Goal: Communication & Community: Connect with others

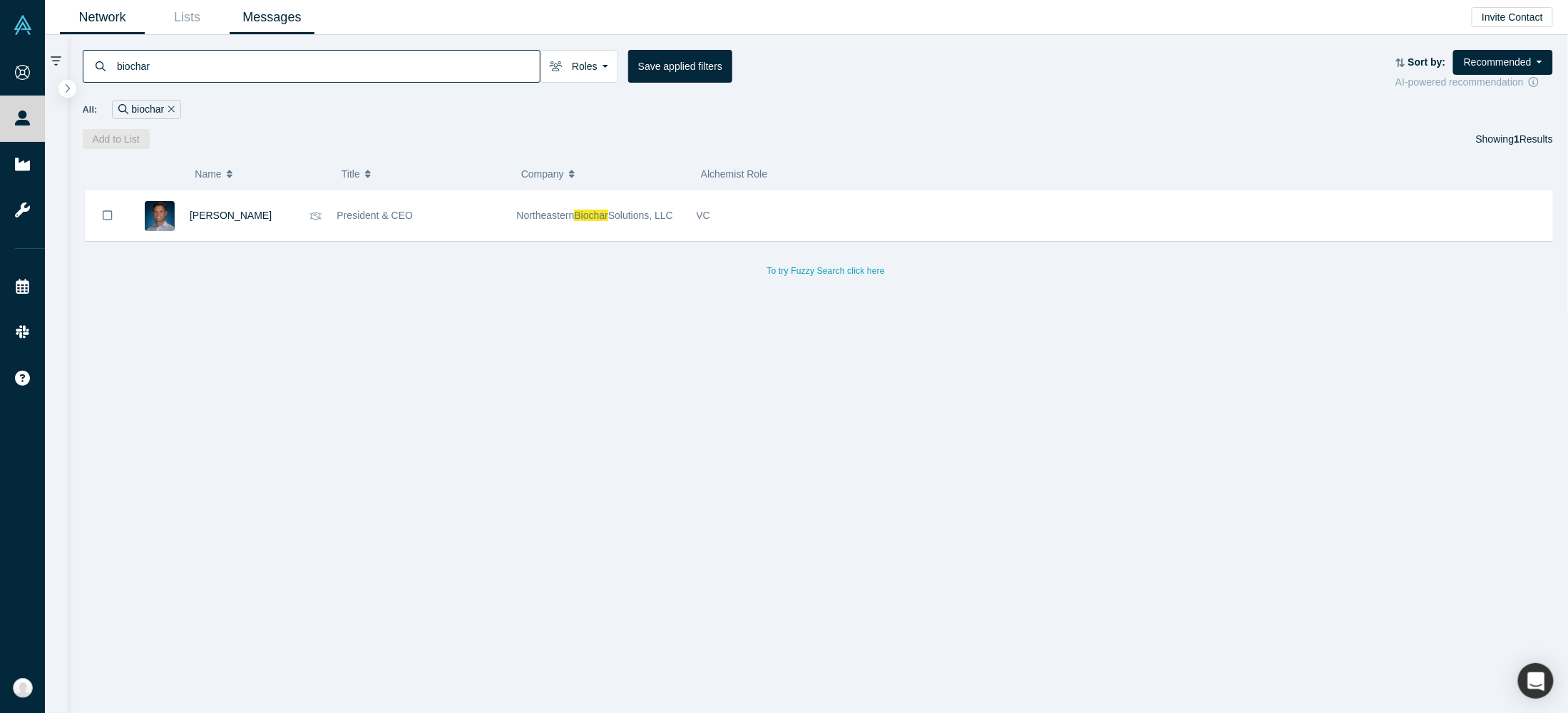
click at [243, 13] on link "Messages" at bounding box center [272, 17] width 85 height 33
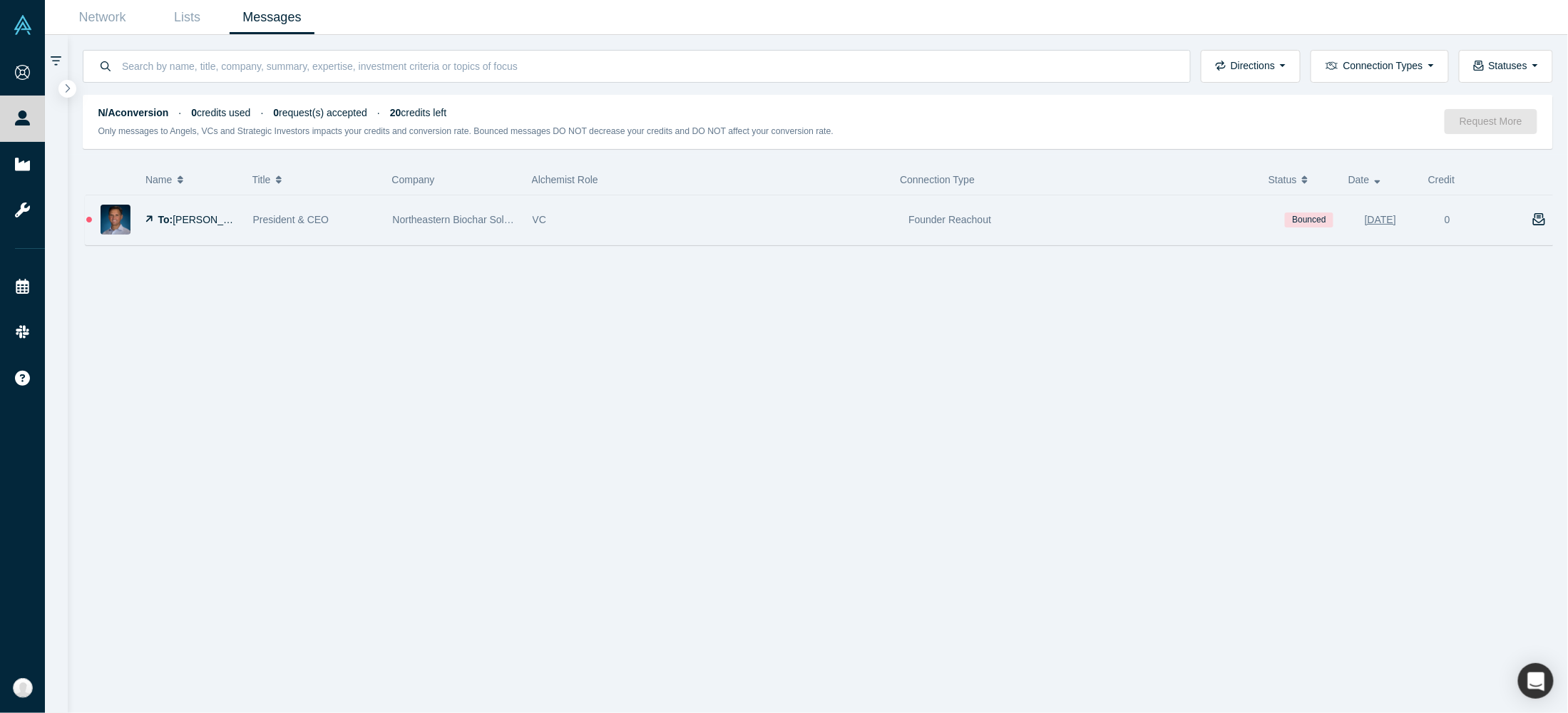
click at [204, 220] on span "[PERSON_NAME]" at bounding box center [213, 220] width 82 height 11
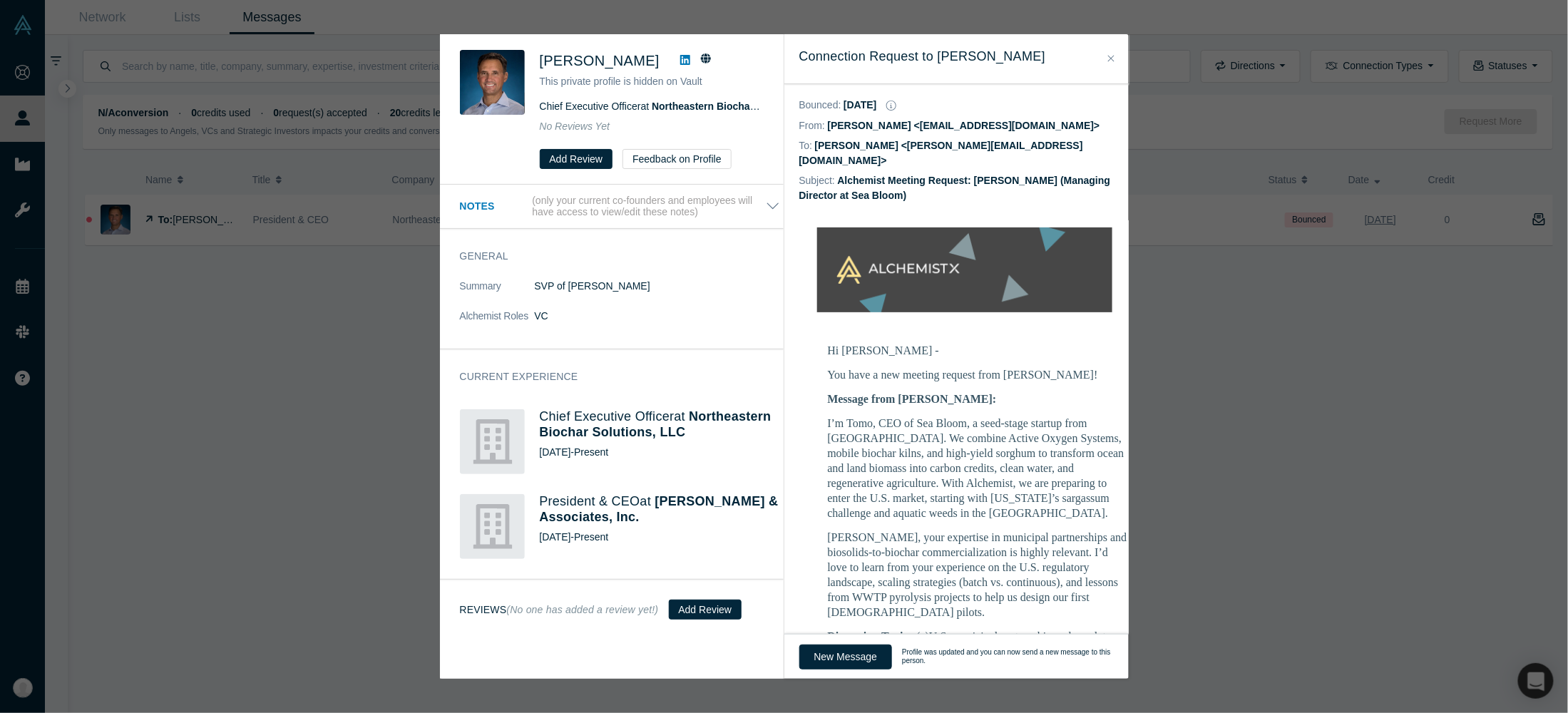
click at [164, 414] on div "Was the recommendation useful? [PERSON_NAME] This private profile is hidden on …" at bounding box center [784, 356] width 1568 height 713
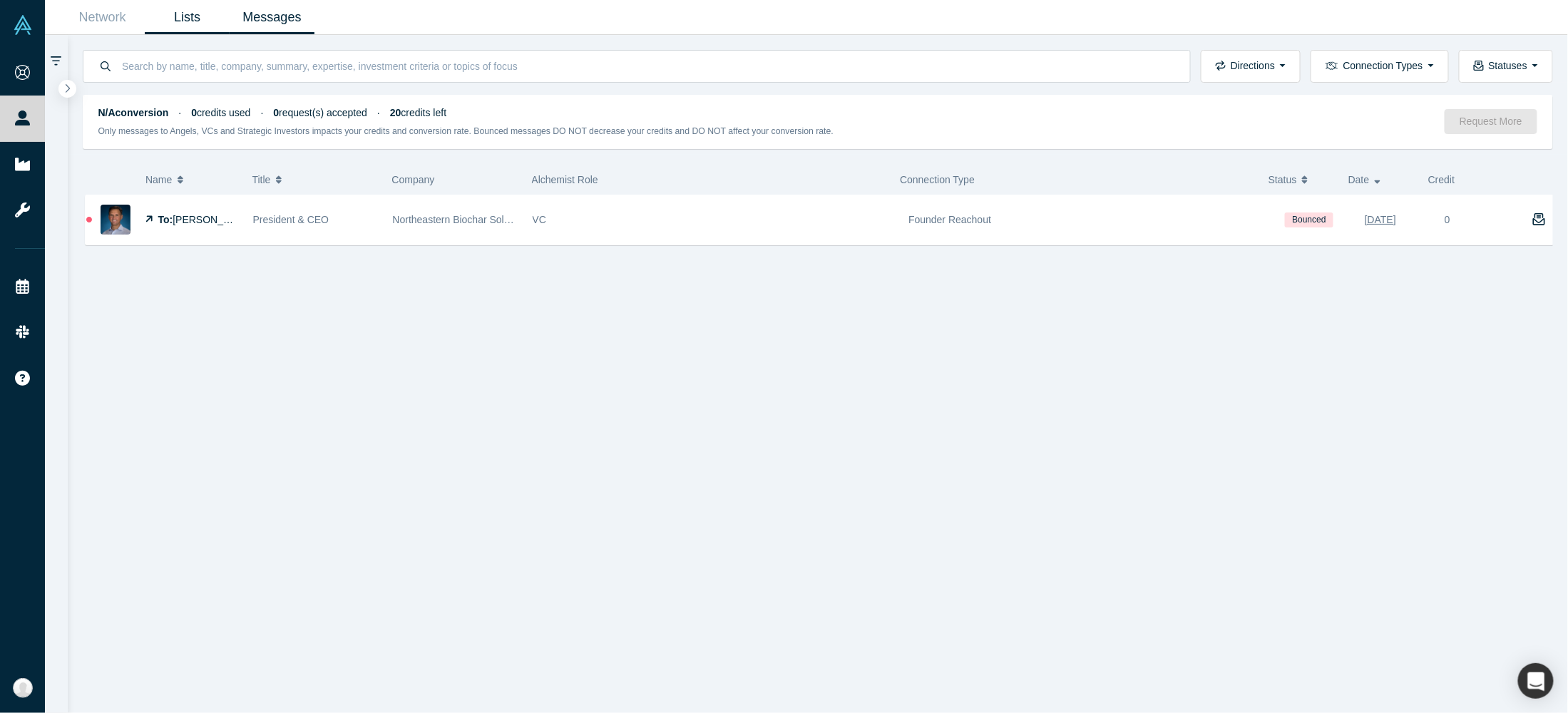
click at [178, 24] on link "Lists" at bounding box center [187, 17] width 85 height 33
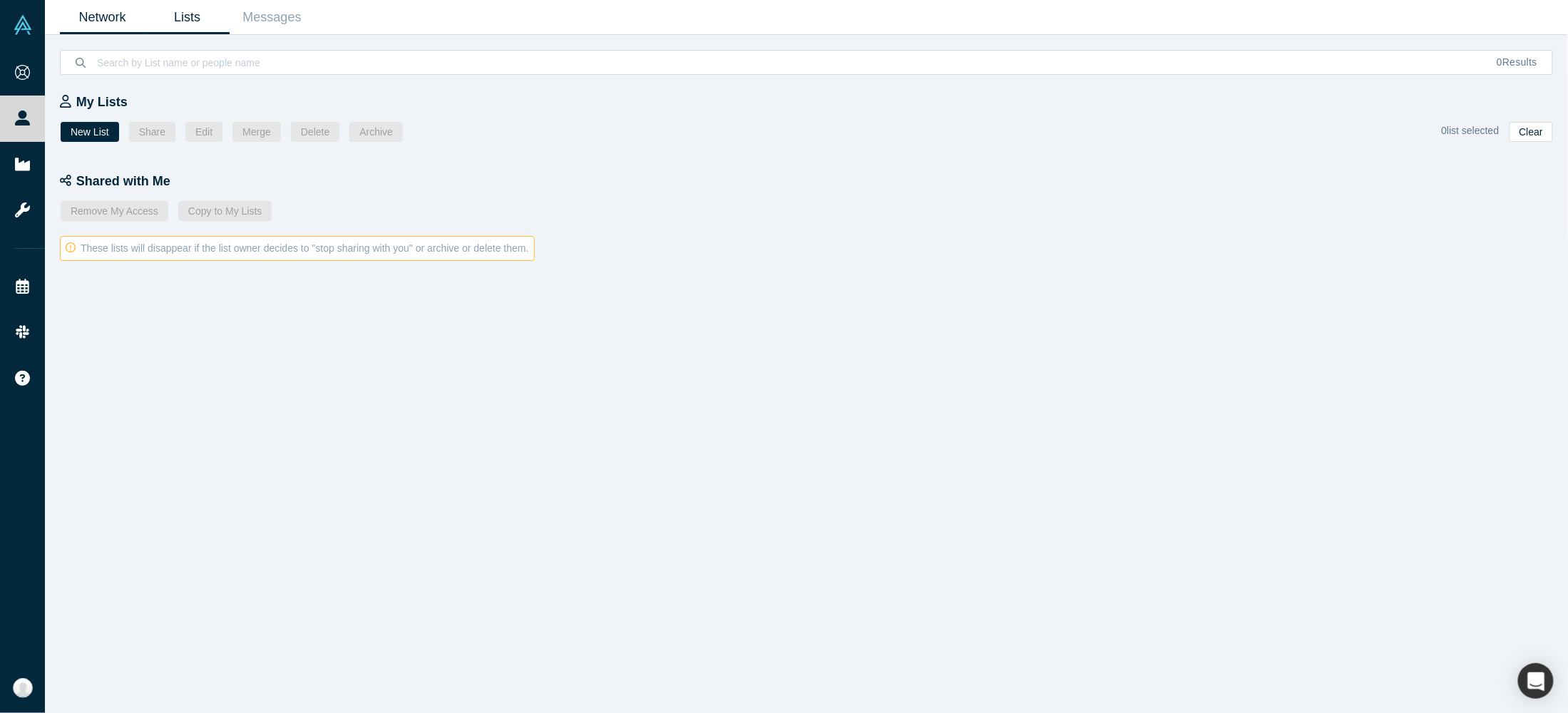
click at [118, 21] on link "Network" at bounding box center [102, 17] width 85 height 33
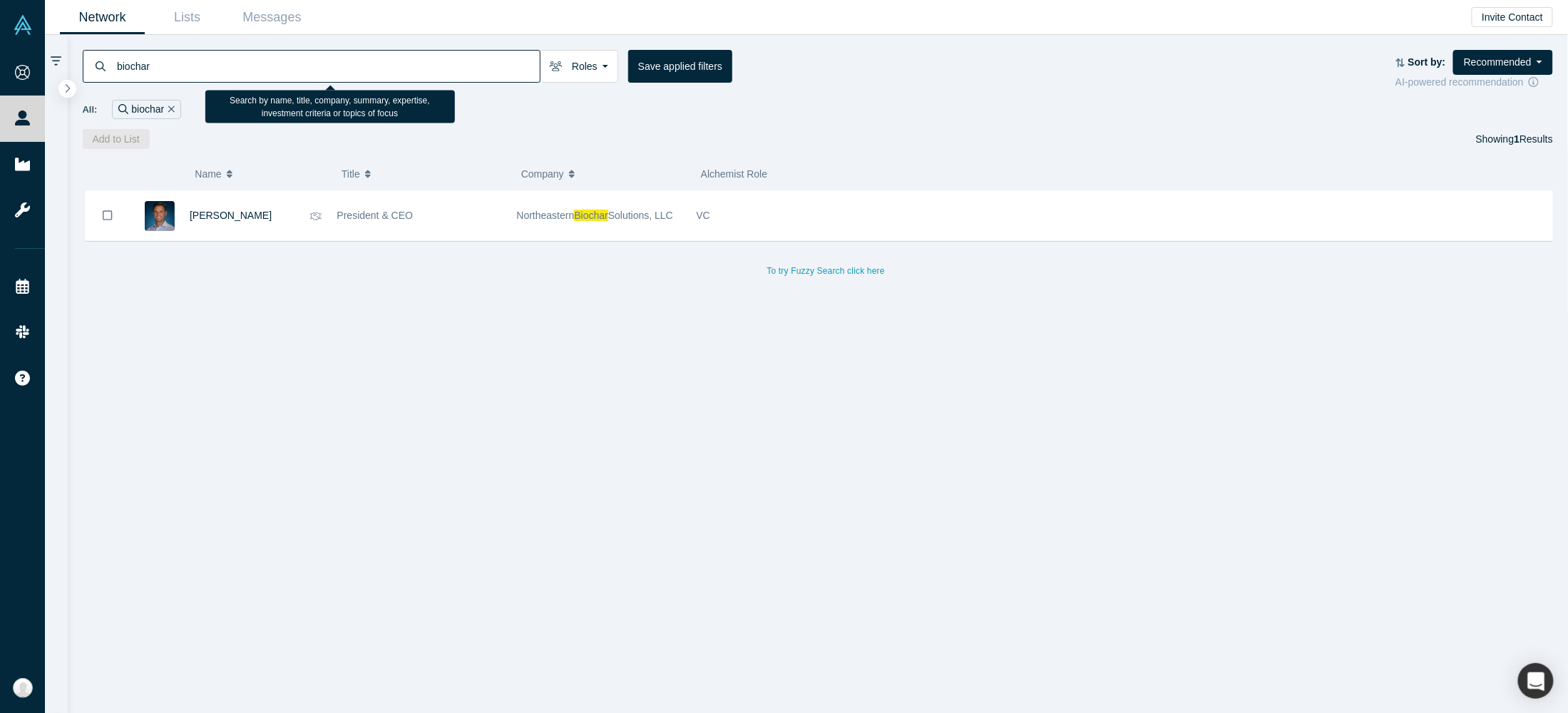
click at [172, 73] on input "biochar" at bounding box center [327, 66] width 424 height 33
type input "b"
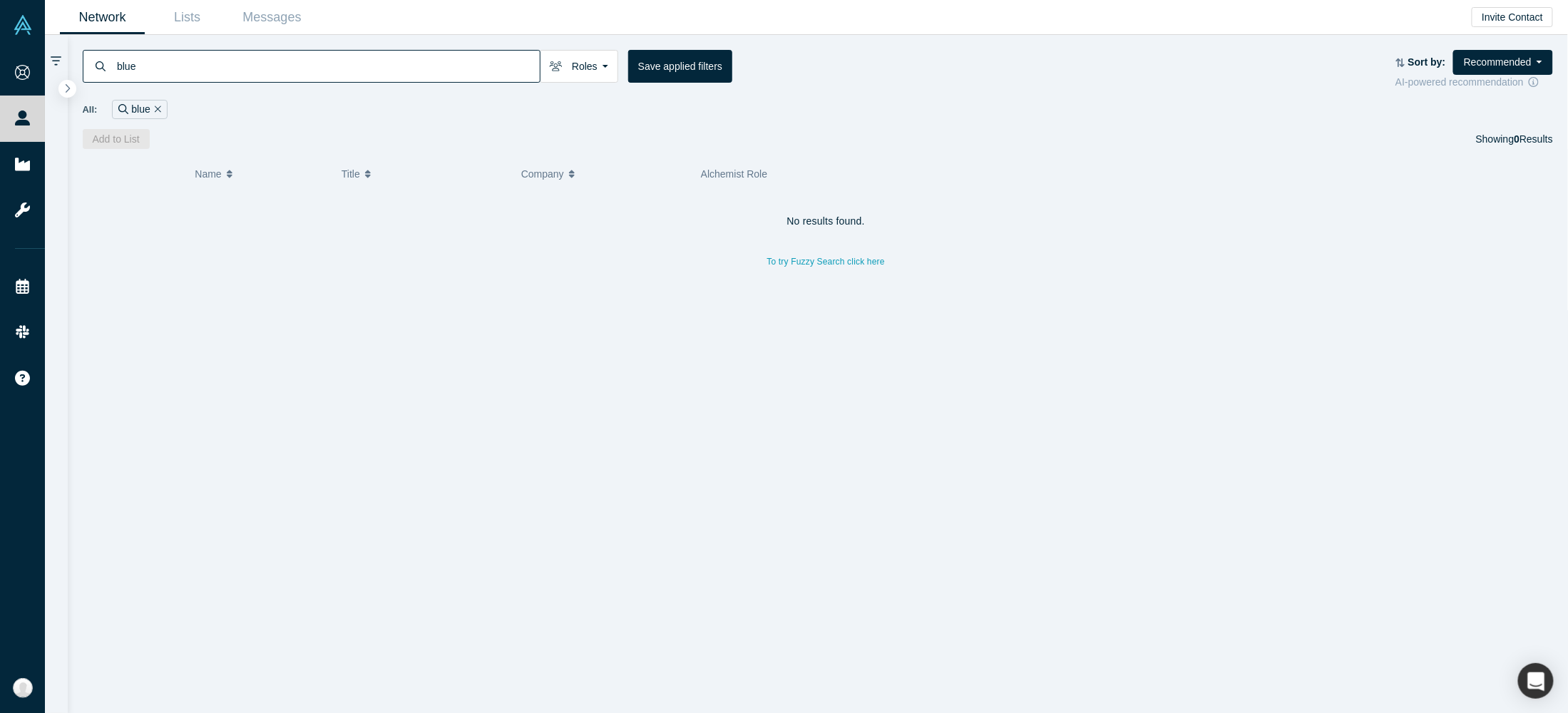
type input "blue"
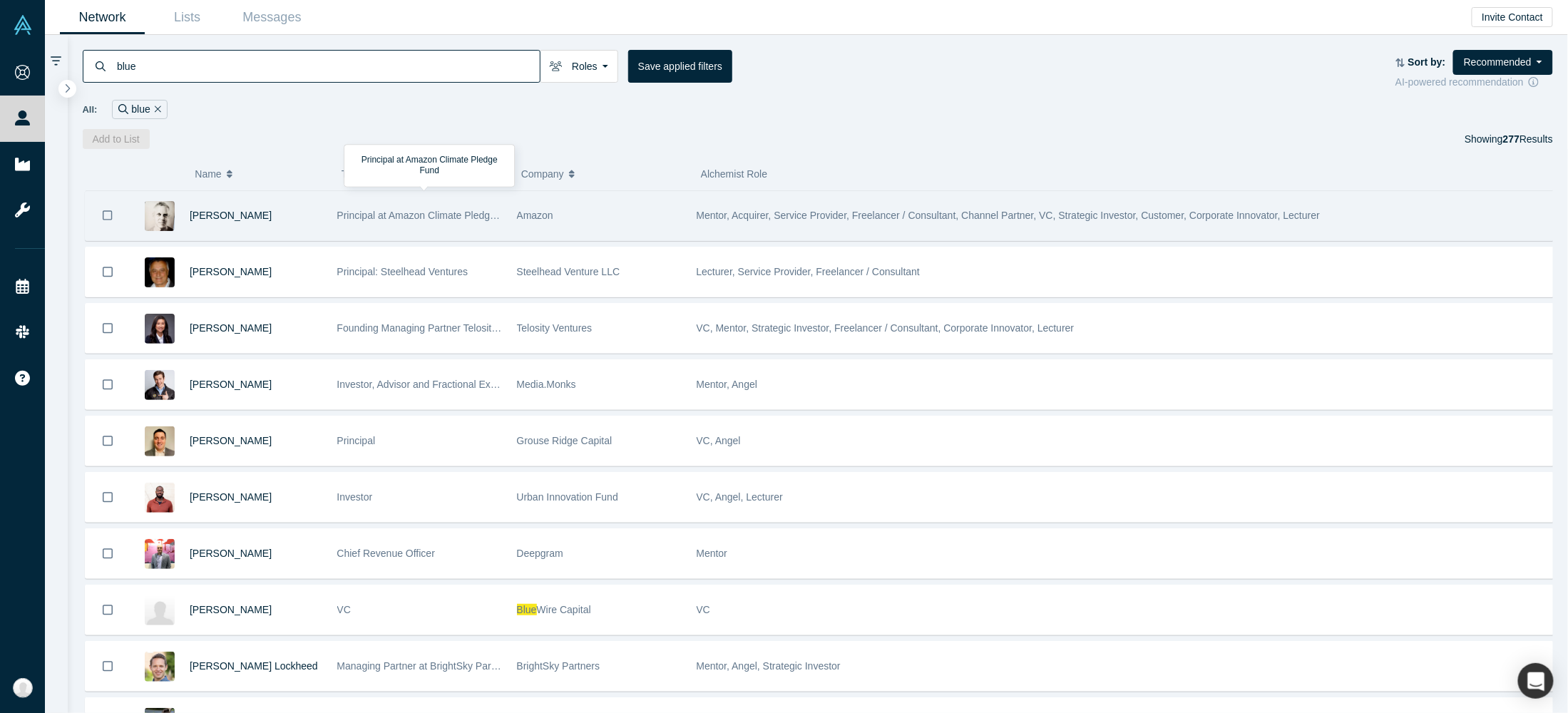
click at [371, 219] on span "Principal at Amazon Climate Pledge Fund" at bounding box center [429, 215] width 184 height 11
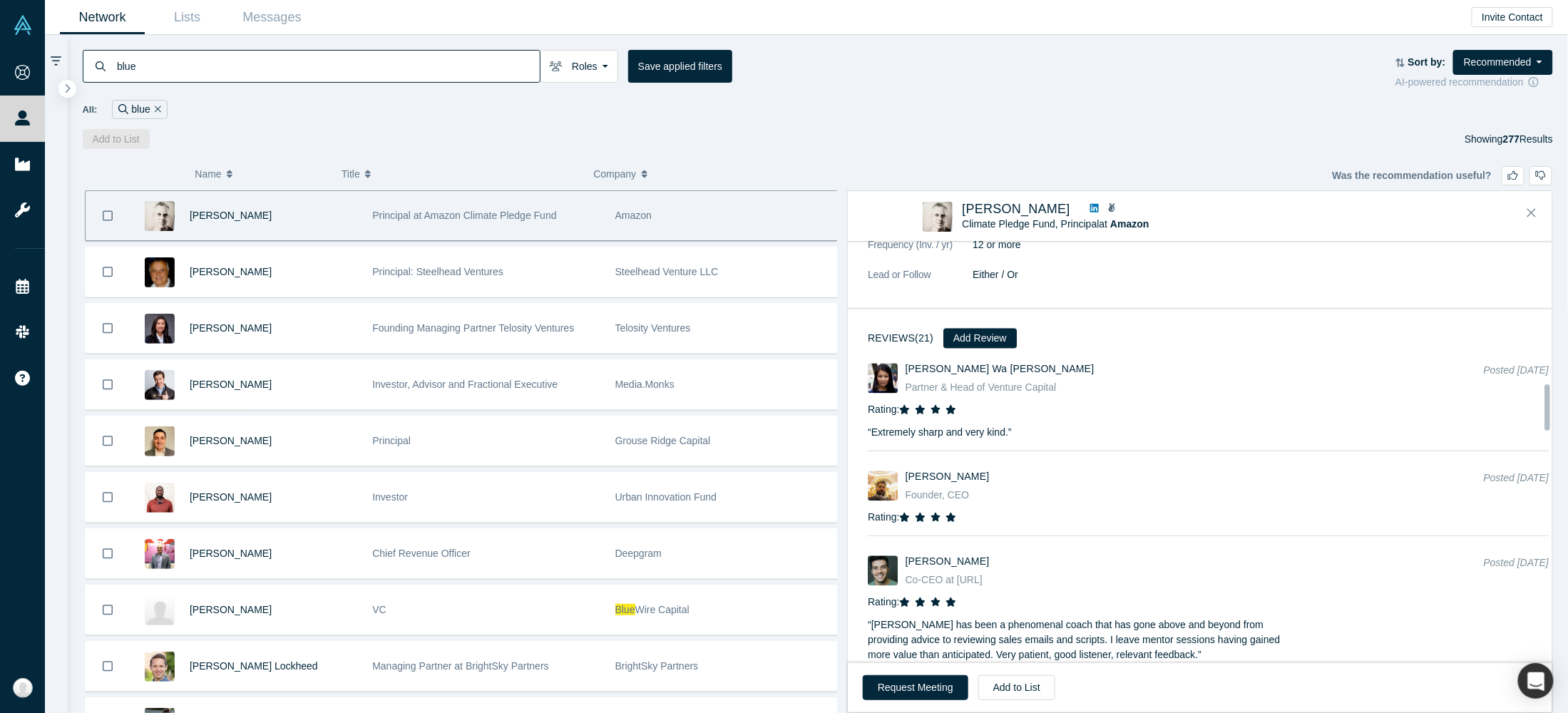
scroll to position [1282, 0]
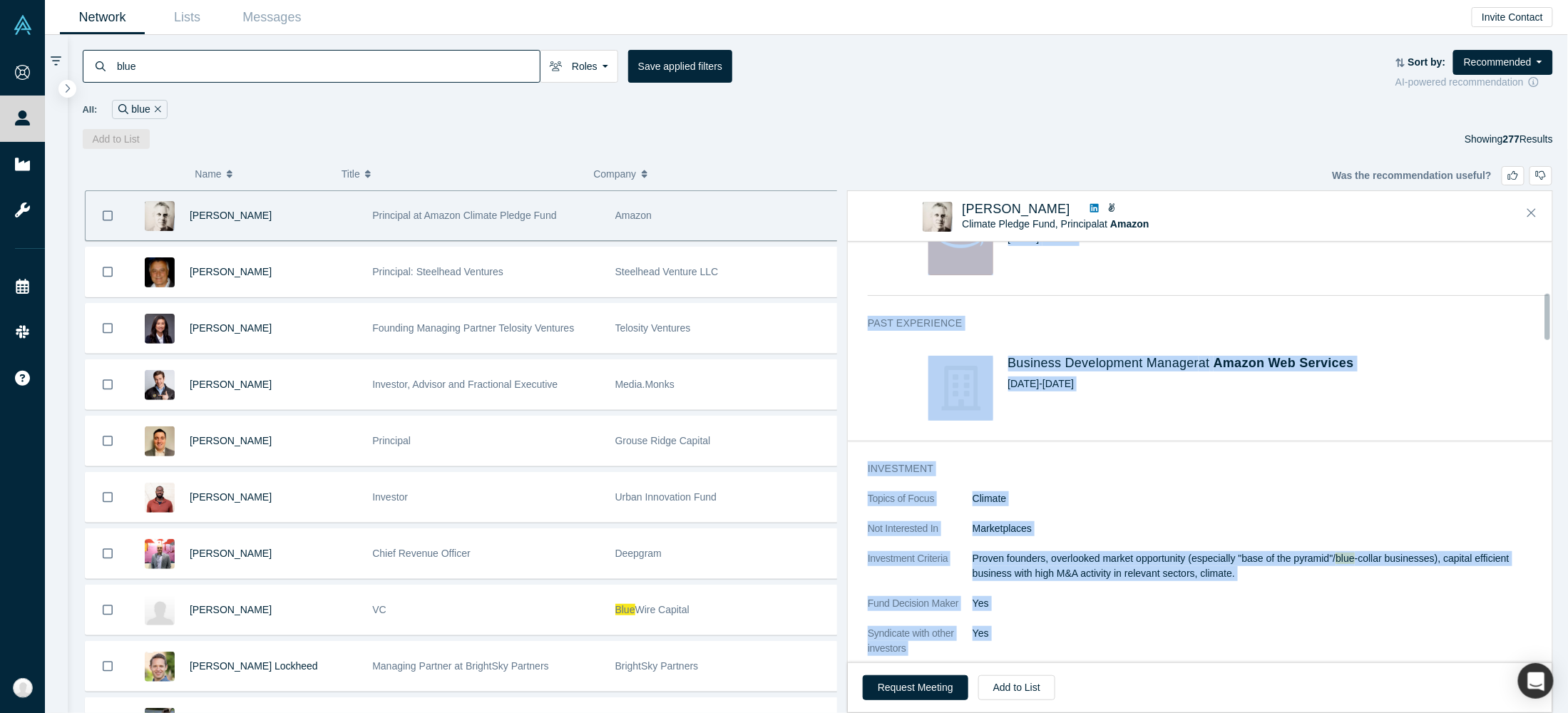
drag, startPoint x: 1107, startPoint y: 422, endPoint x: 884, endPoint y: 246, distance: 284.1
click at [884, 246] on div "Notes (only your current co-founders and employees will have access to view/edi…" at bounding box center [1208, 460] width 721 height 437
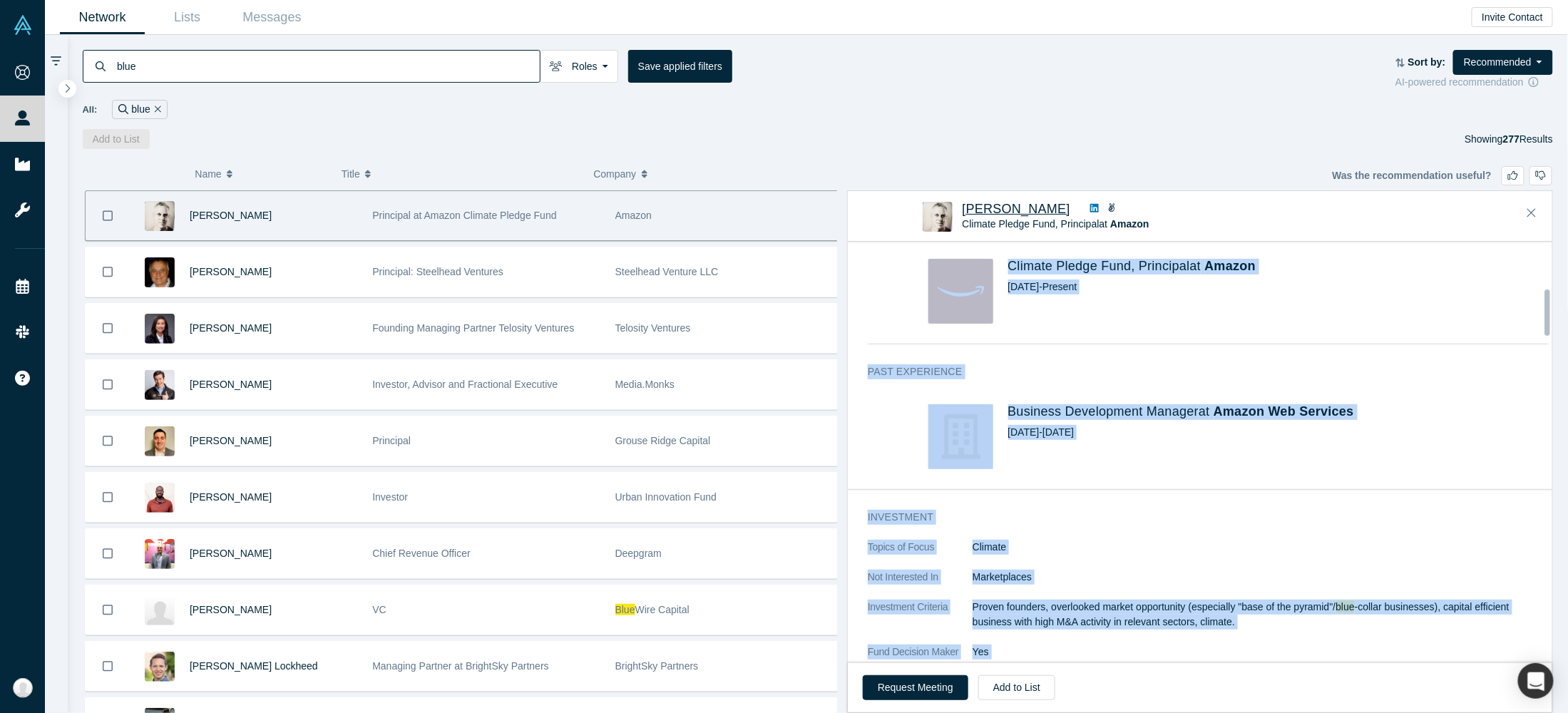
click at [971, 213] on span "[PERSON_NAME]" at bounding box center [1017, 209] width 109 height 15
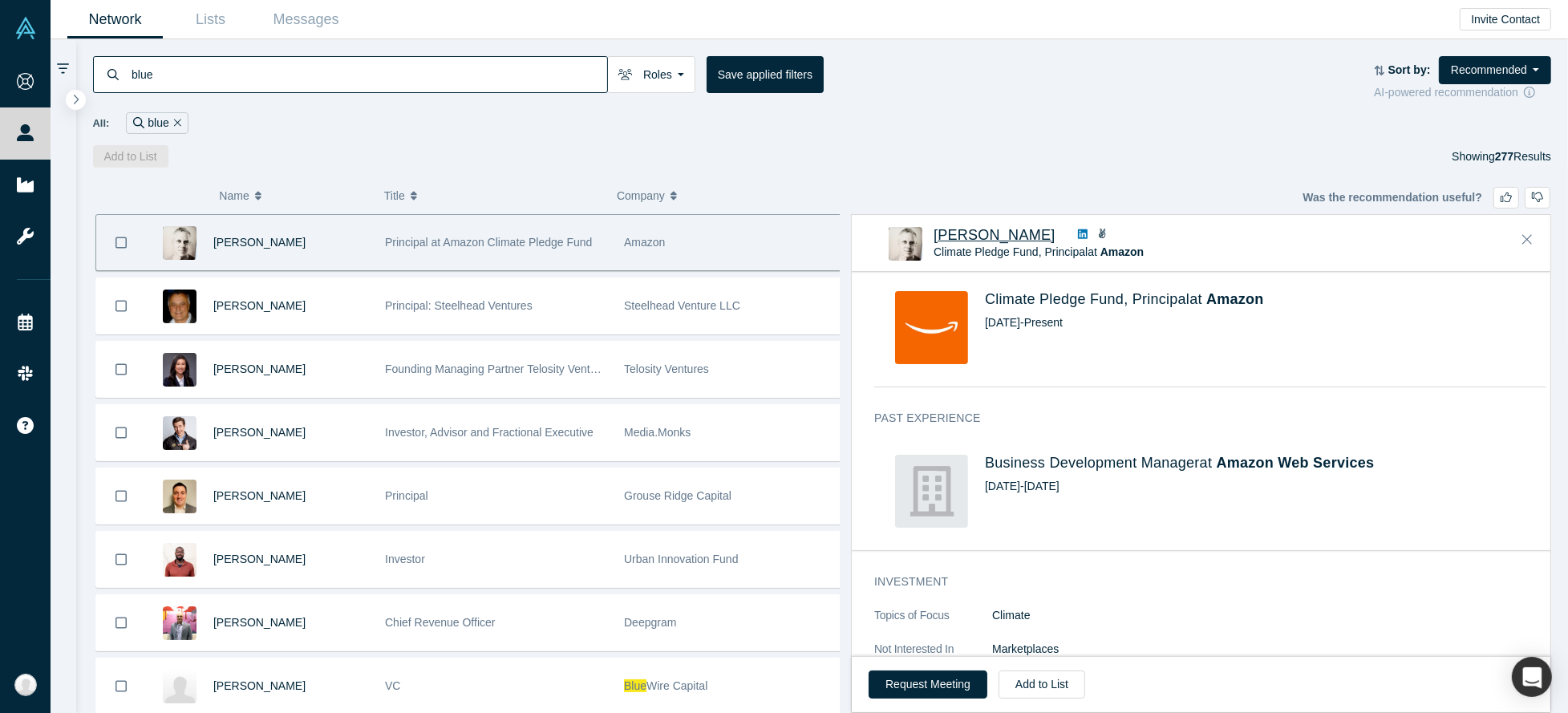
click at [690, 130] on div "All: blue" at bounding box center [822, 123] width 1458 height 22
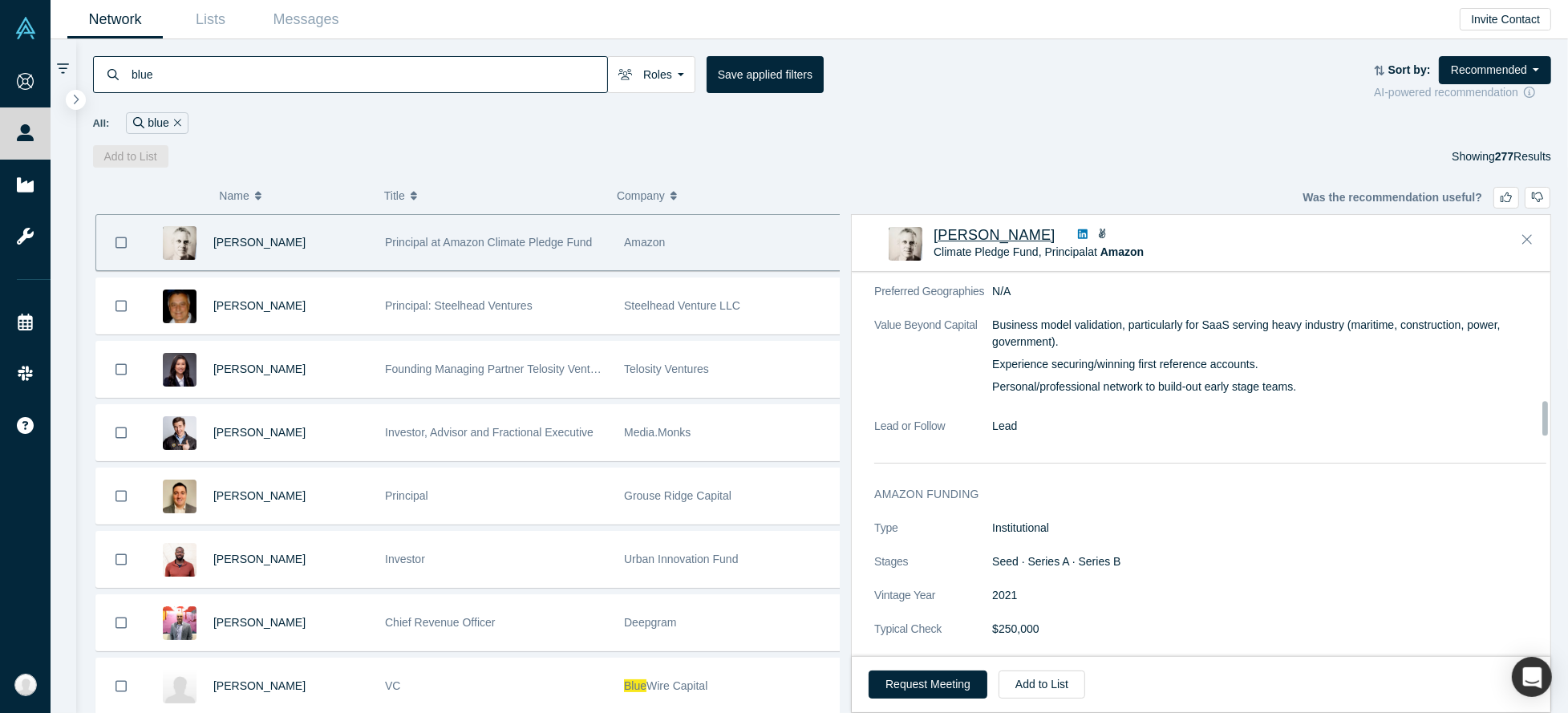
scroll to position [1439, 0]
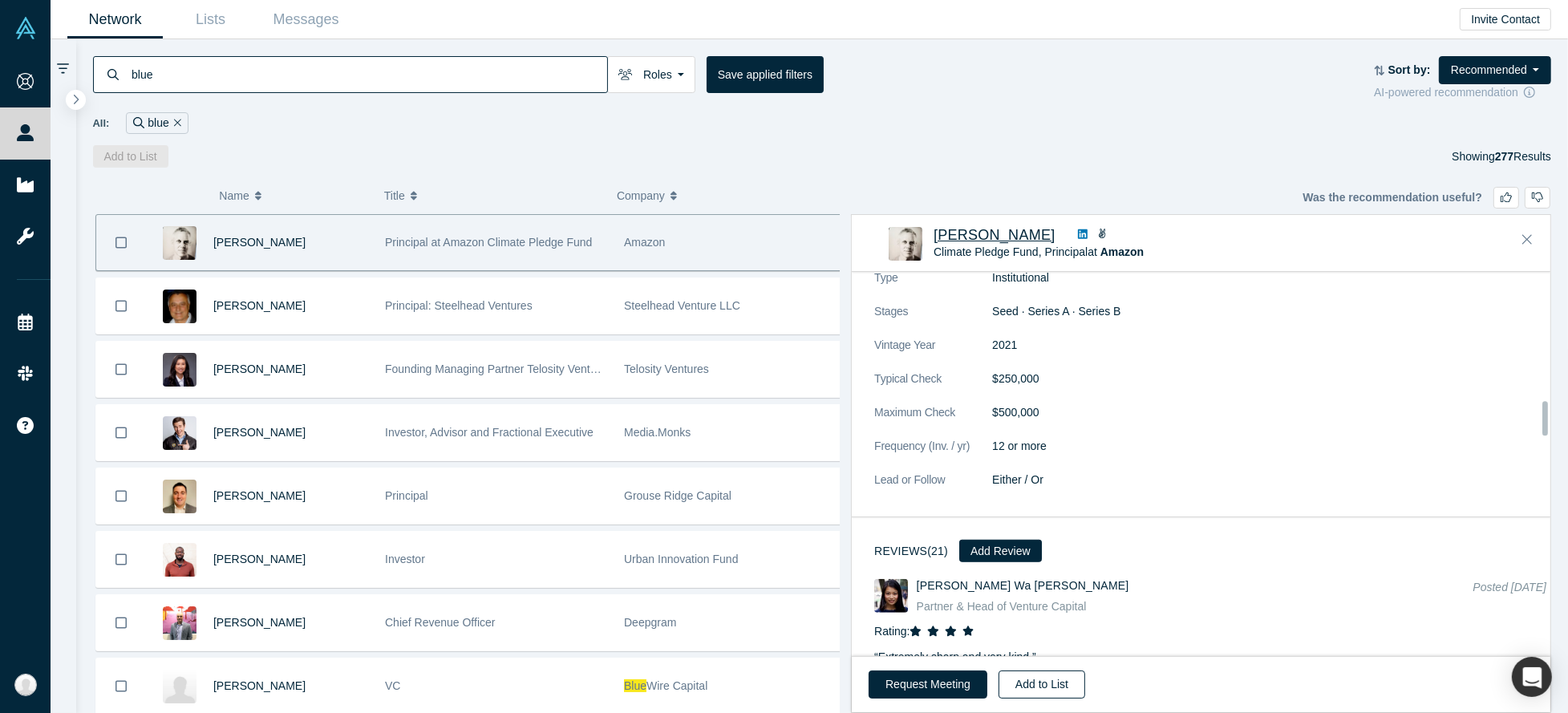
click at [1012, 684] on button "Add to List" at bounding box center [1041, 684] width 87 height 28
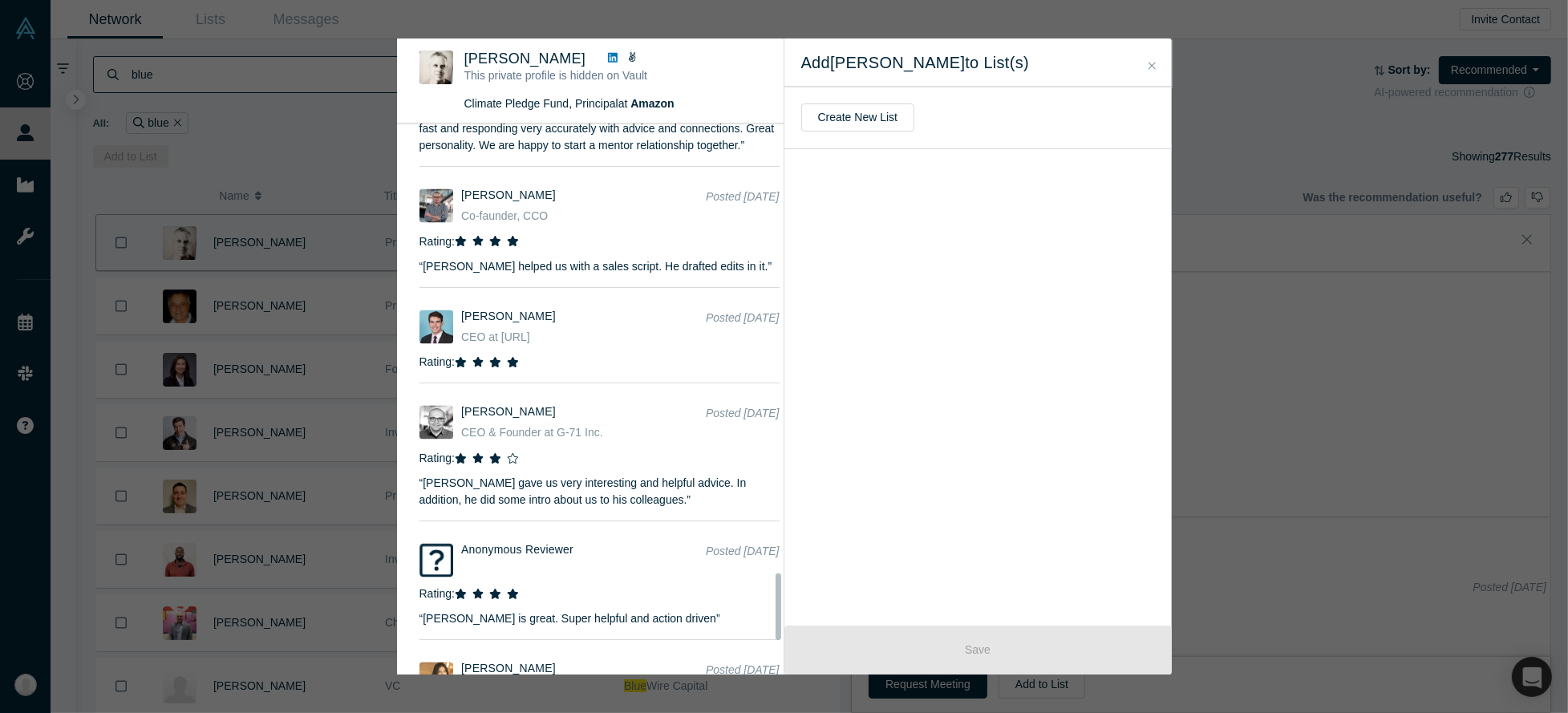
scroll to position [3850, 0]
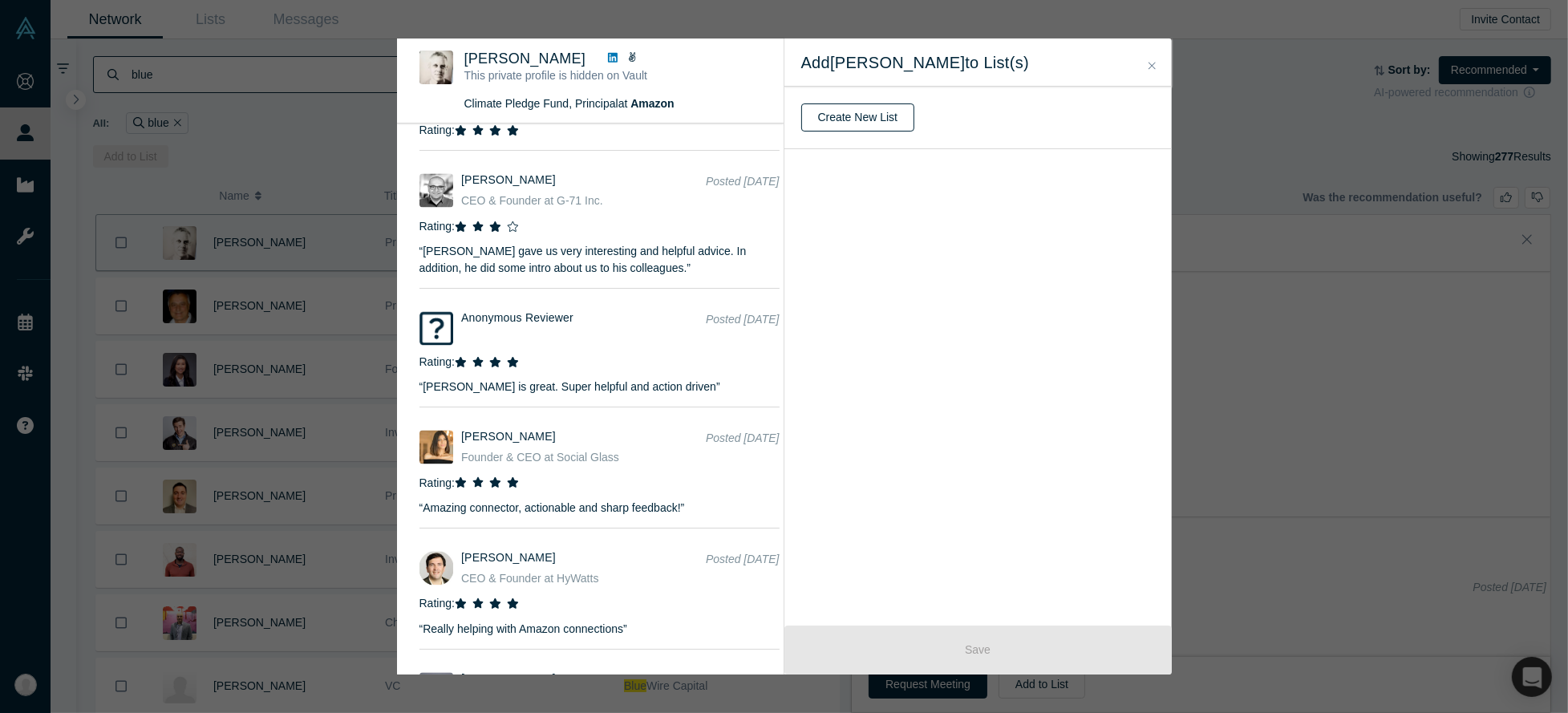
click at [882, 110] on button "Create New List" at bounding box center [858, 117] width 114 height 28
click at [880, 122] on input "text" at bounding box center [988, 118] width 372 height 34
type input "A"
click at [843, 156] on button "Create" at bounding box center [835, 160] width 68 height 28
click at [1153, 181] on icon at bounding box center [1161, 175] width 16 height 19
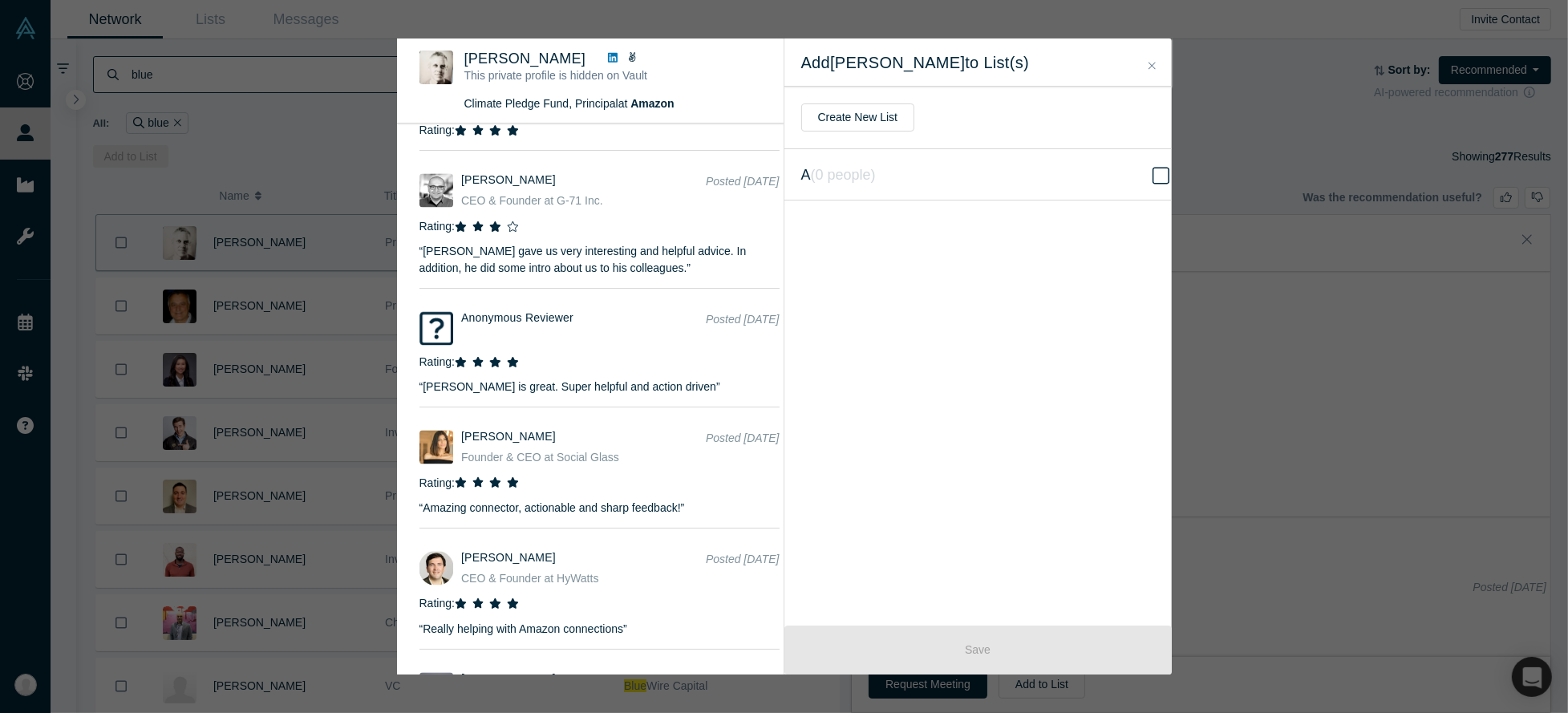
click at [0, 0] on input "A ( 0 people )" at bounding box center [0, 0] width 0 height 0
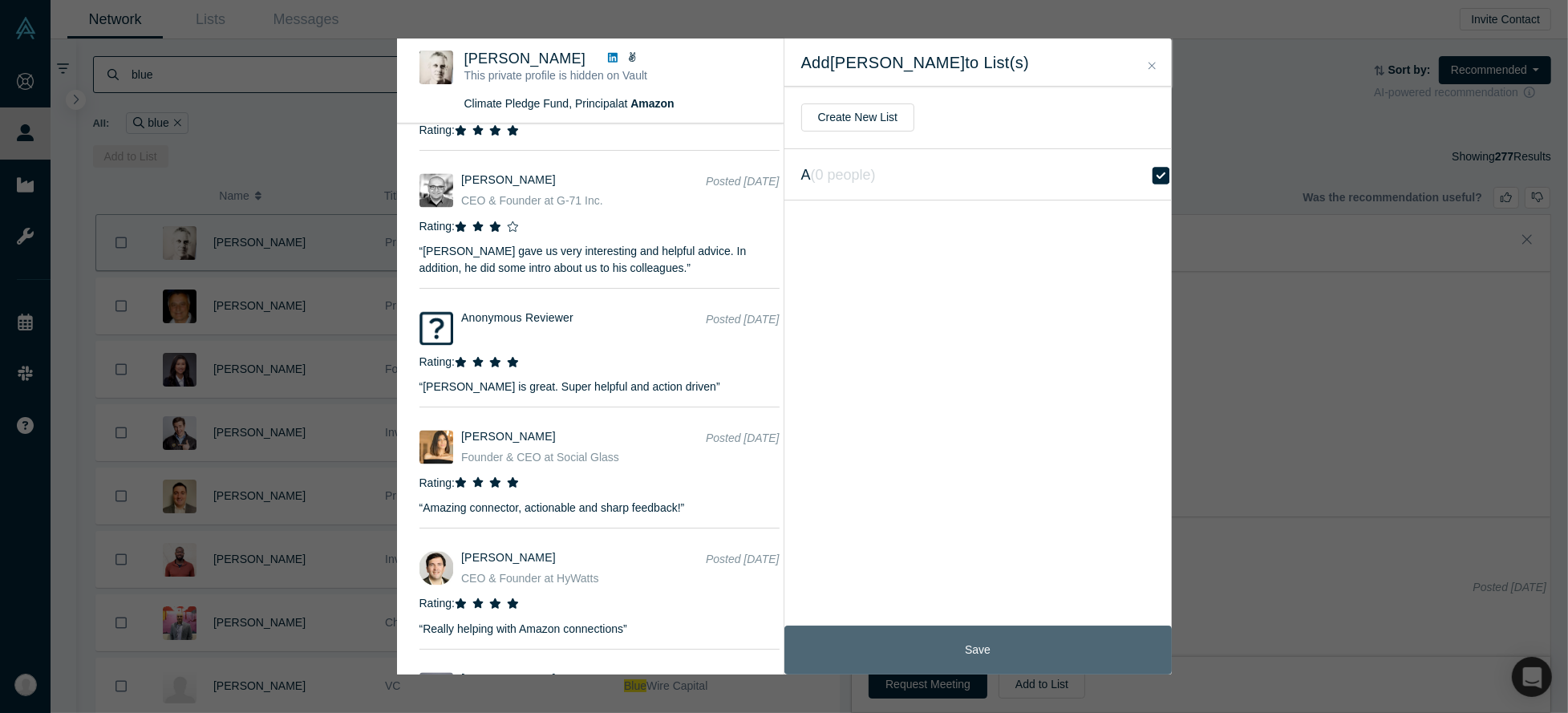
click at [1072, 652] on button "Save" at bounding box center [977, 650] width 387 height 49
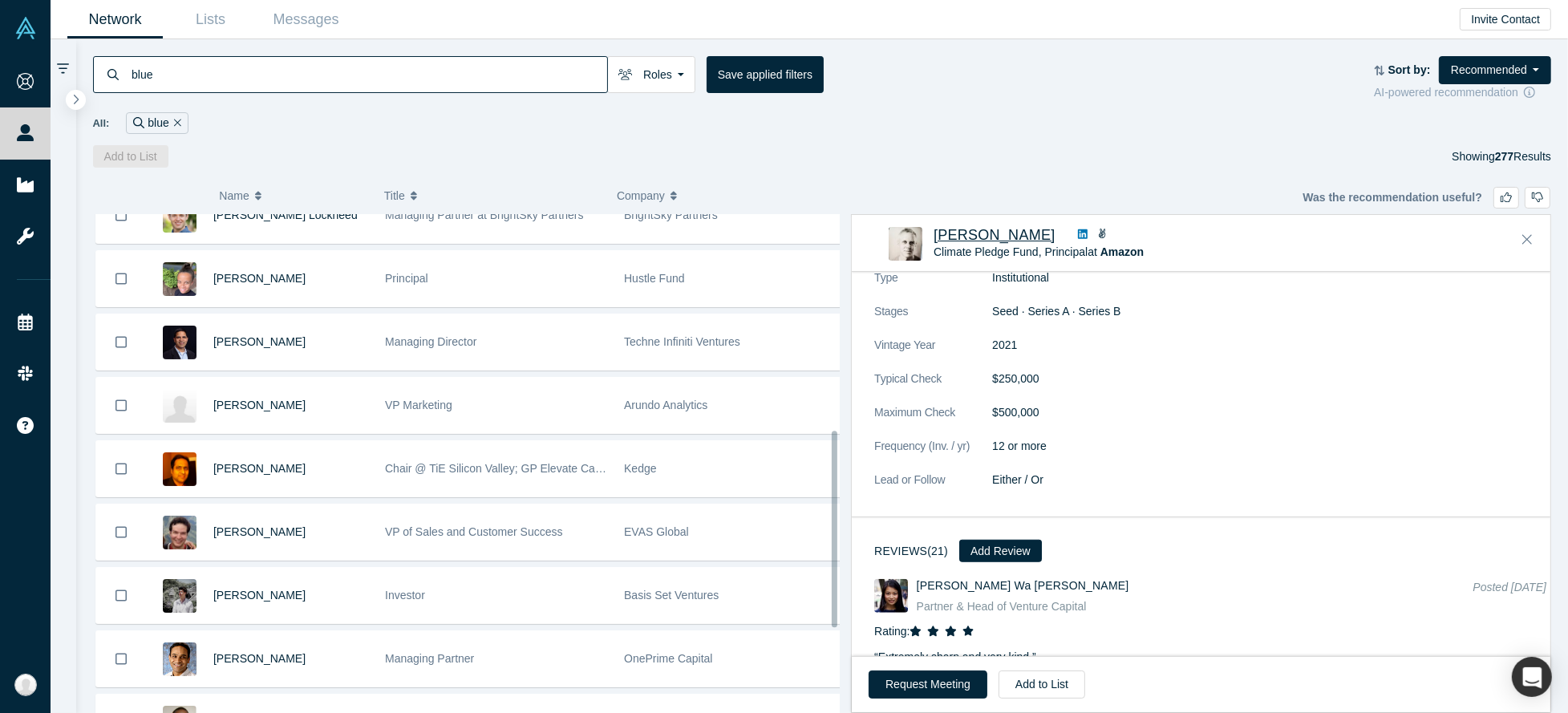
scroll to position [642, 0]
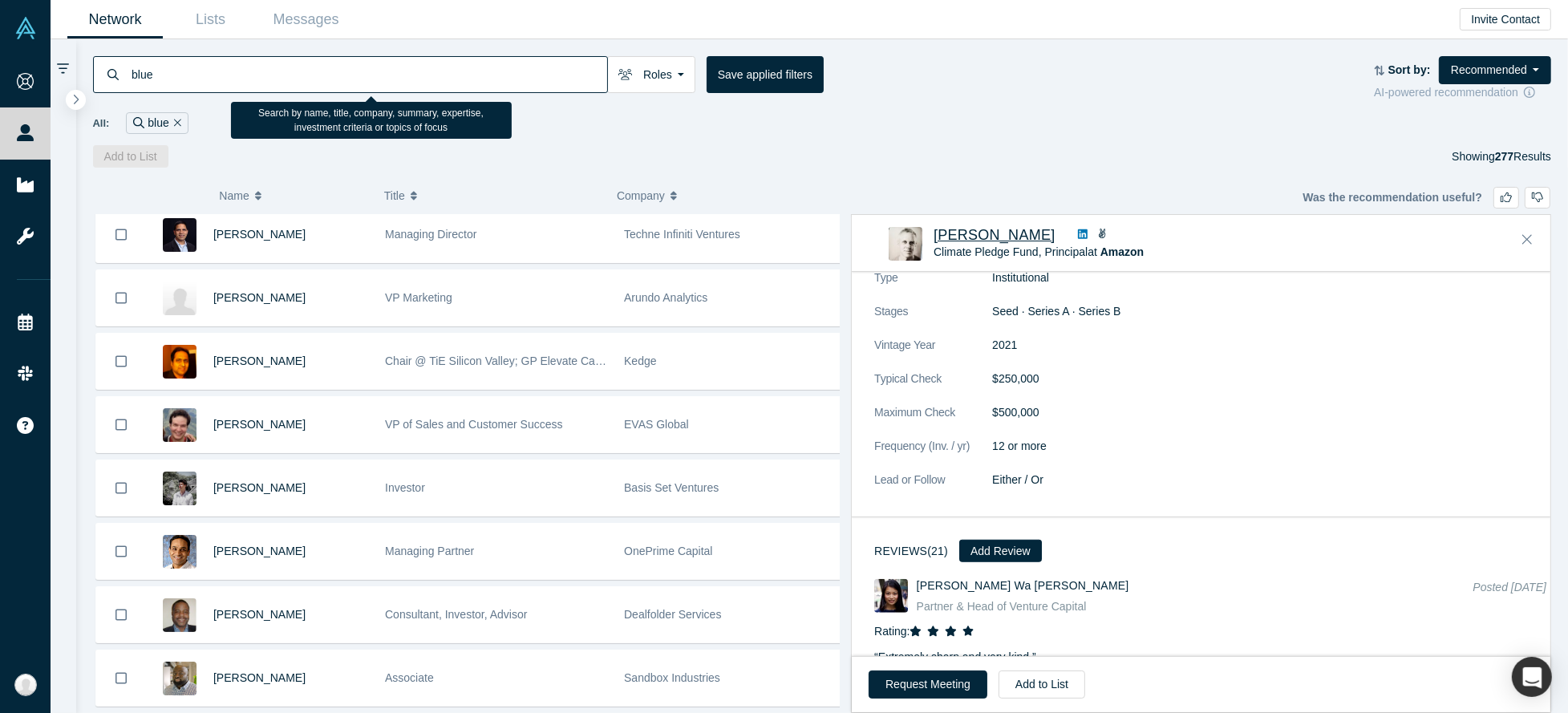
click at [284, 75] on input "blue" at bounding box center [368, 74] width 477 height 37
type input "b"
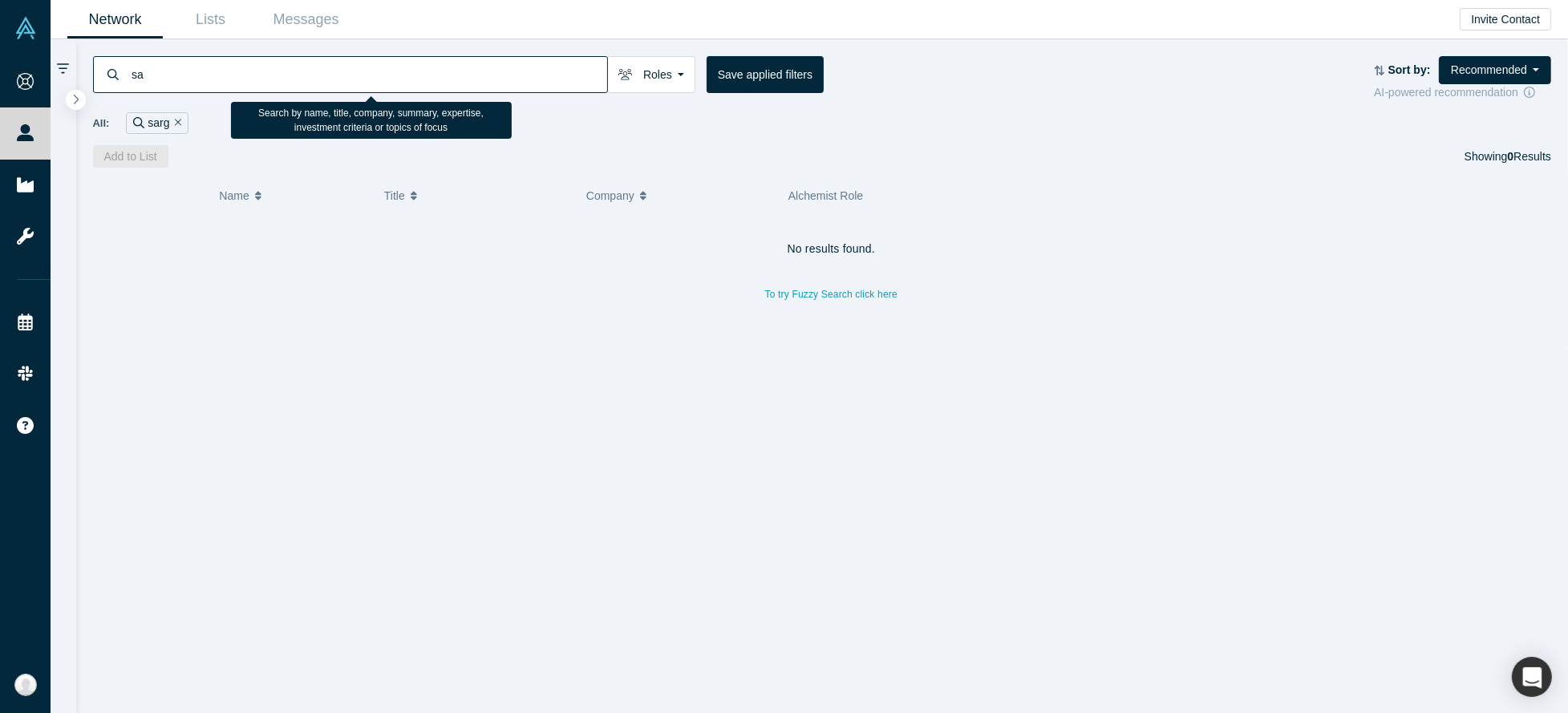
type input "s"
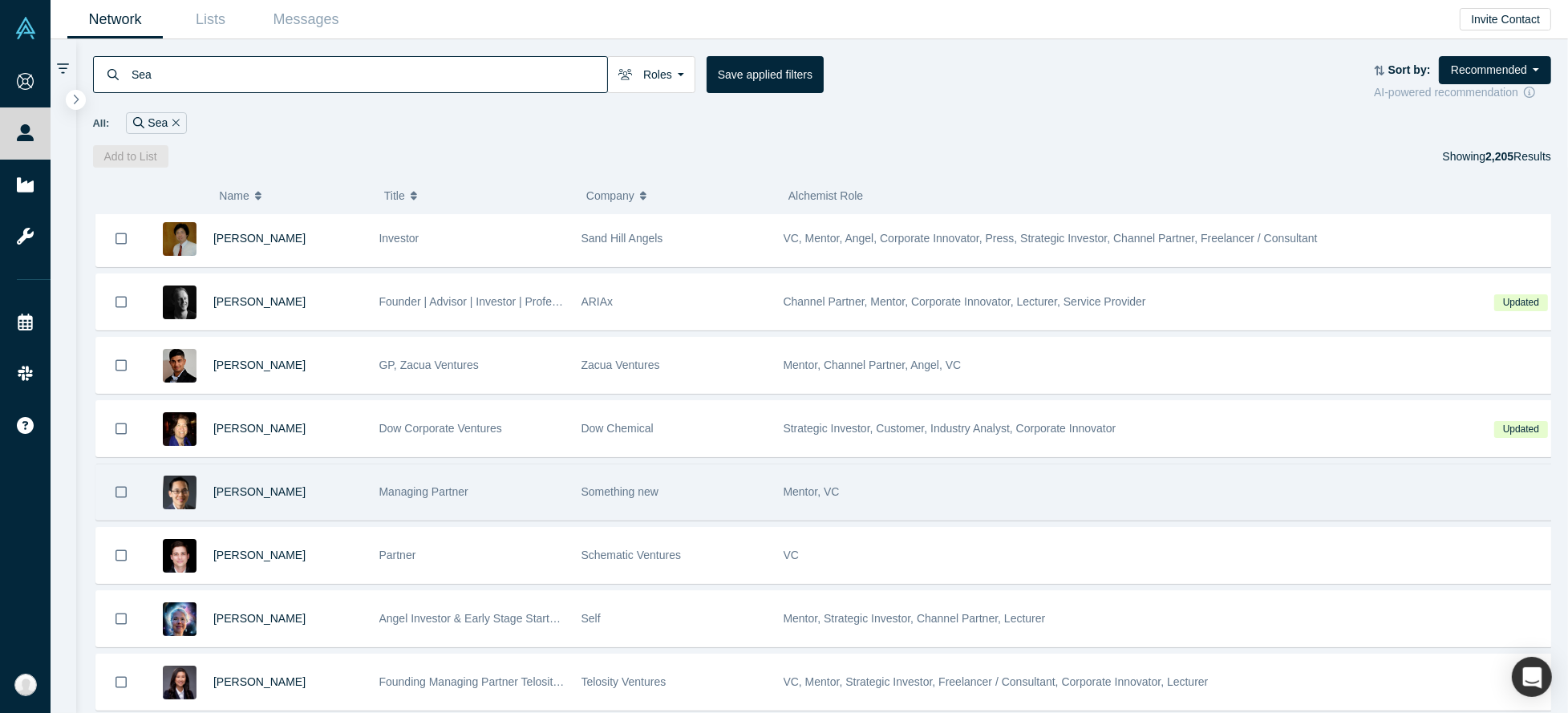
scroll to position [427, 0]
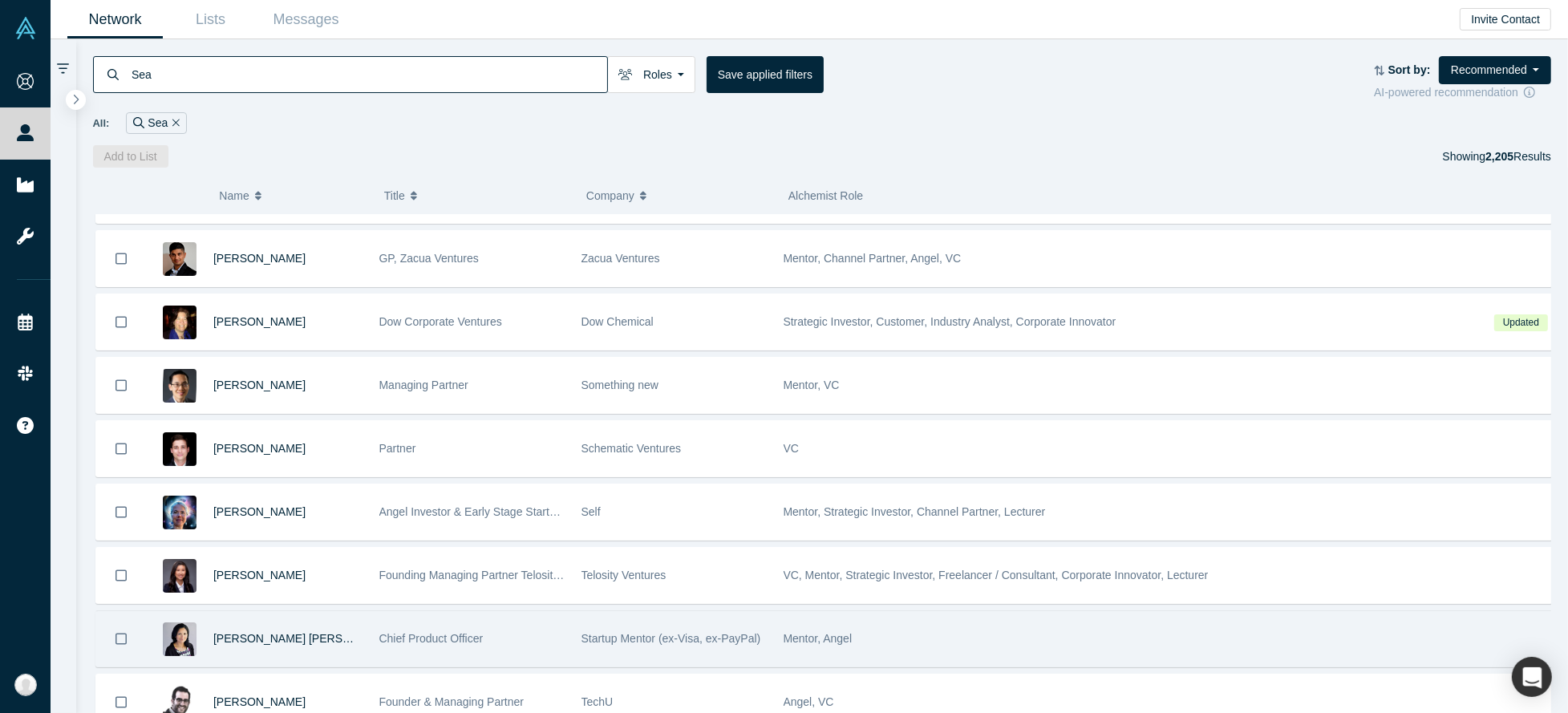
type input "Sea"
click at [690, 639] on span "Startup Mentor (ex-Visa, ex-PayPal)" at bounding box center [671, 638] width 180 height 13
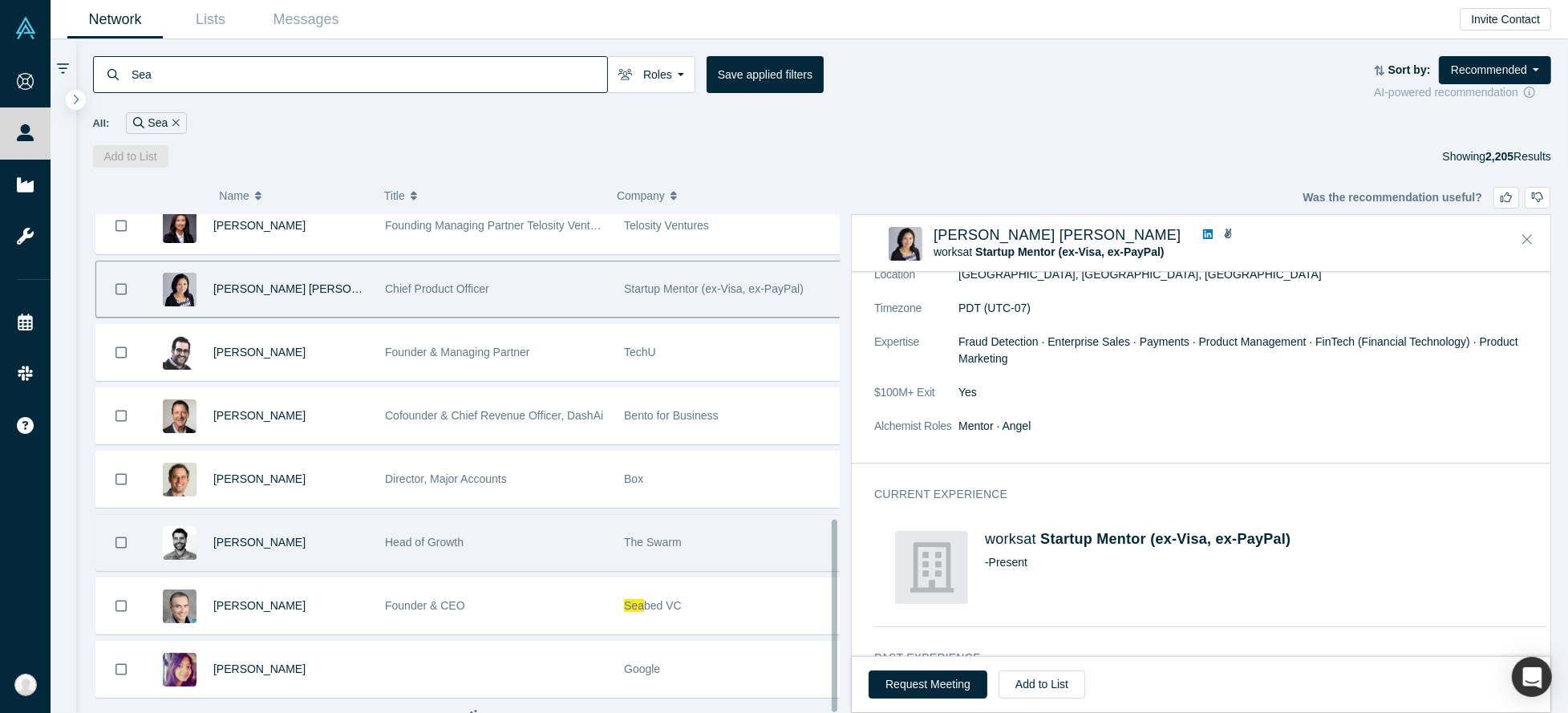
scroll to position [792, 0]
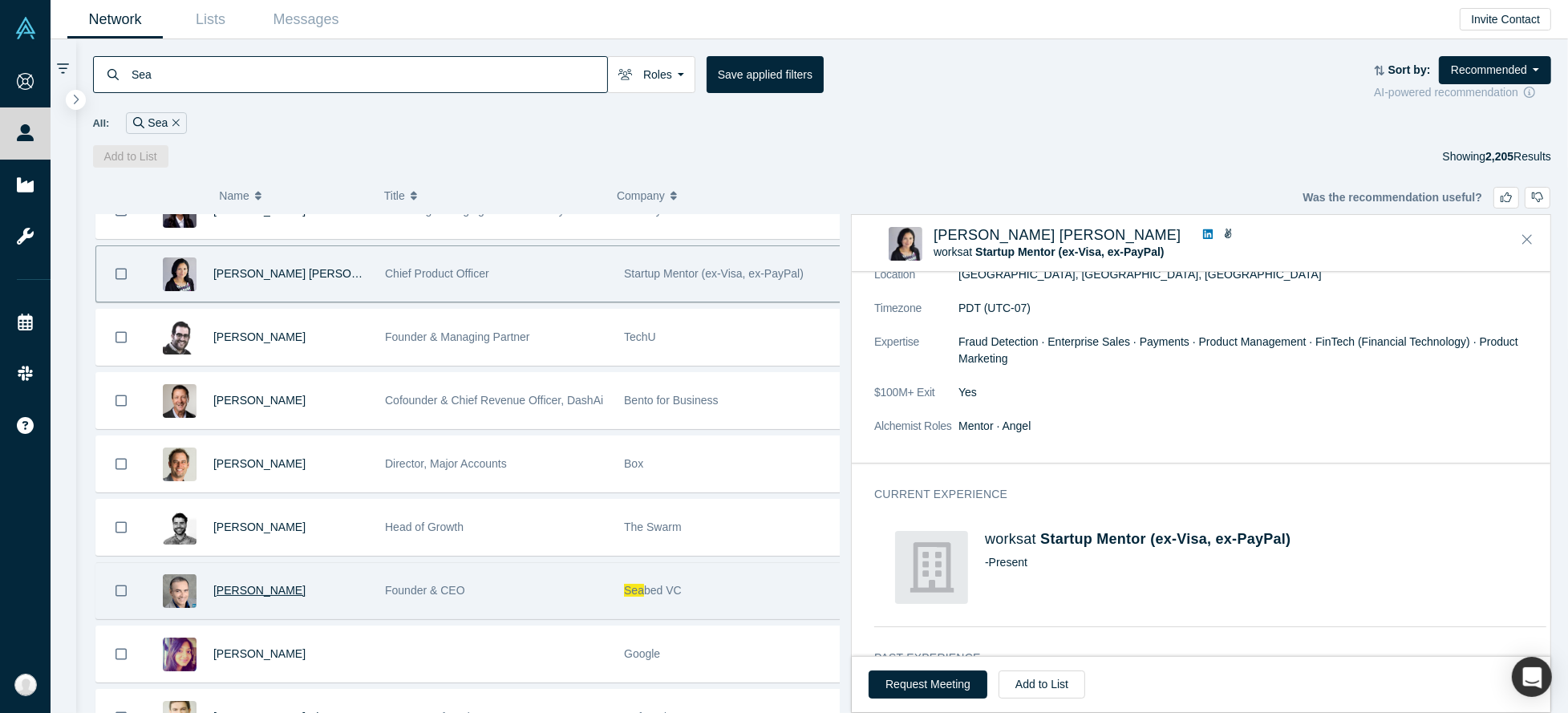
click at [244, 592] on span "[PERSON_NAME]" at bounding box center [259, 591] width 92 height 13
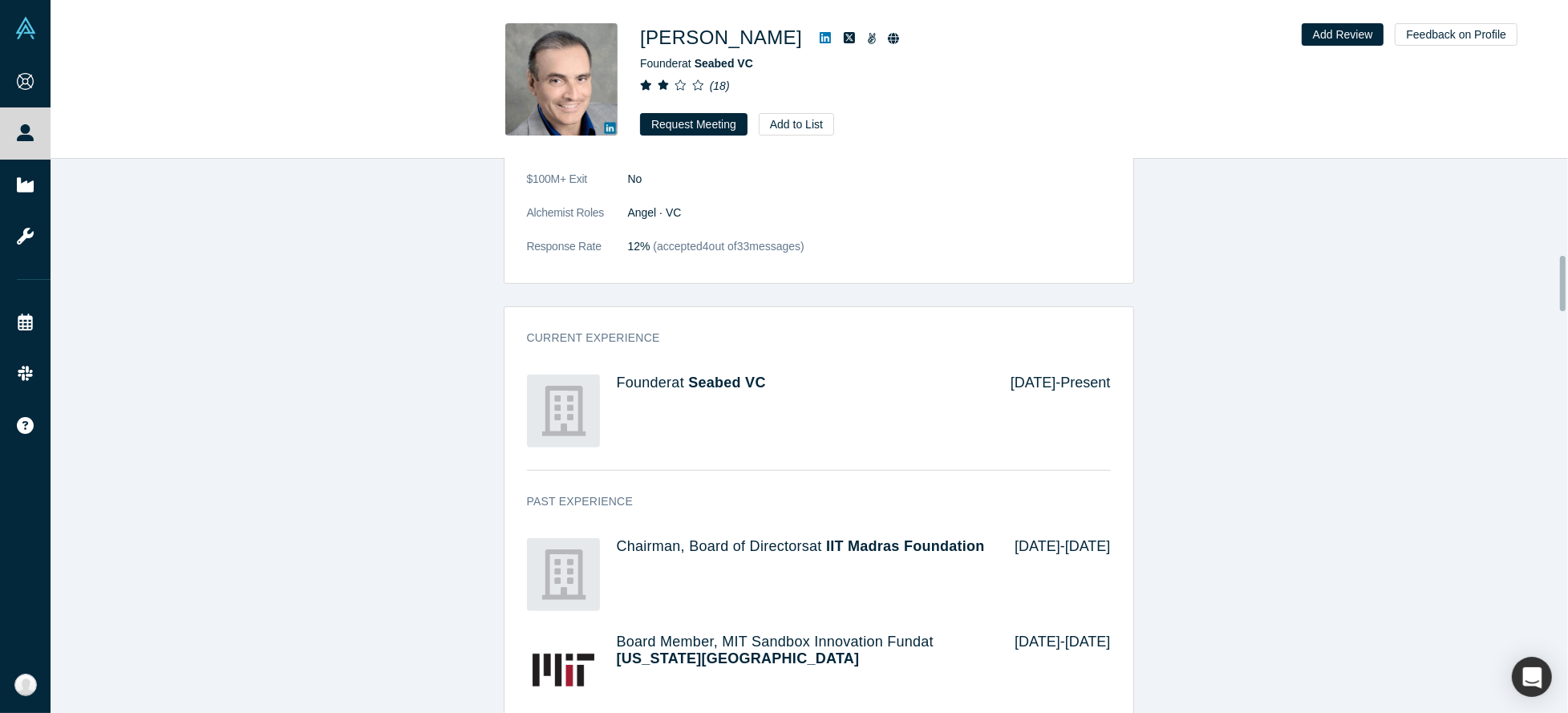
scroll to position [1069, 0]
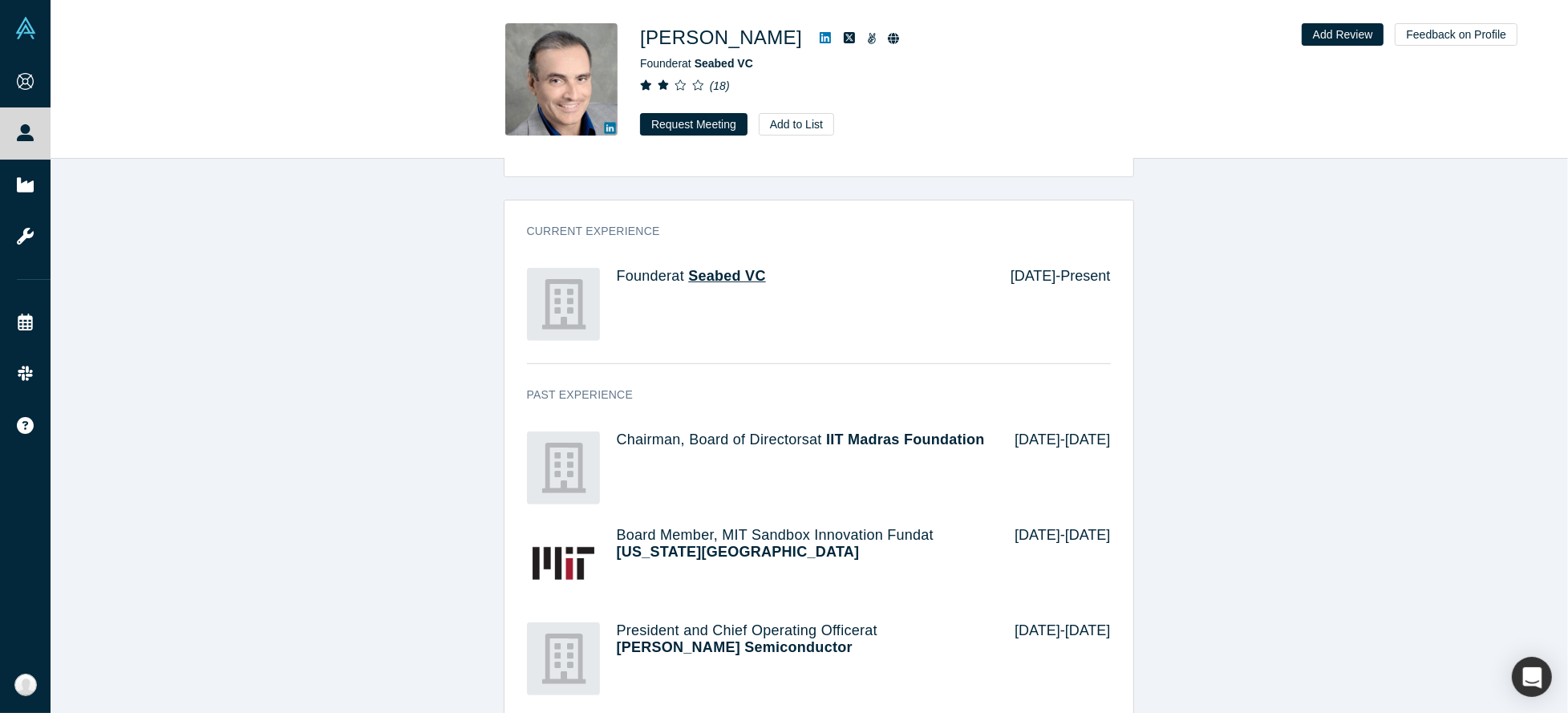
click at [698, 278] on span "Seabed VC" at bounding box center [727, 276] width 77 height 16
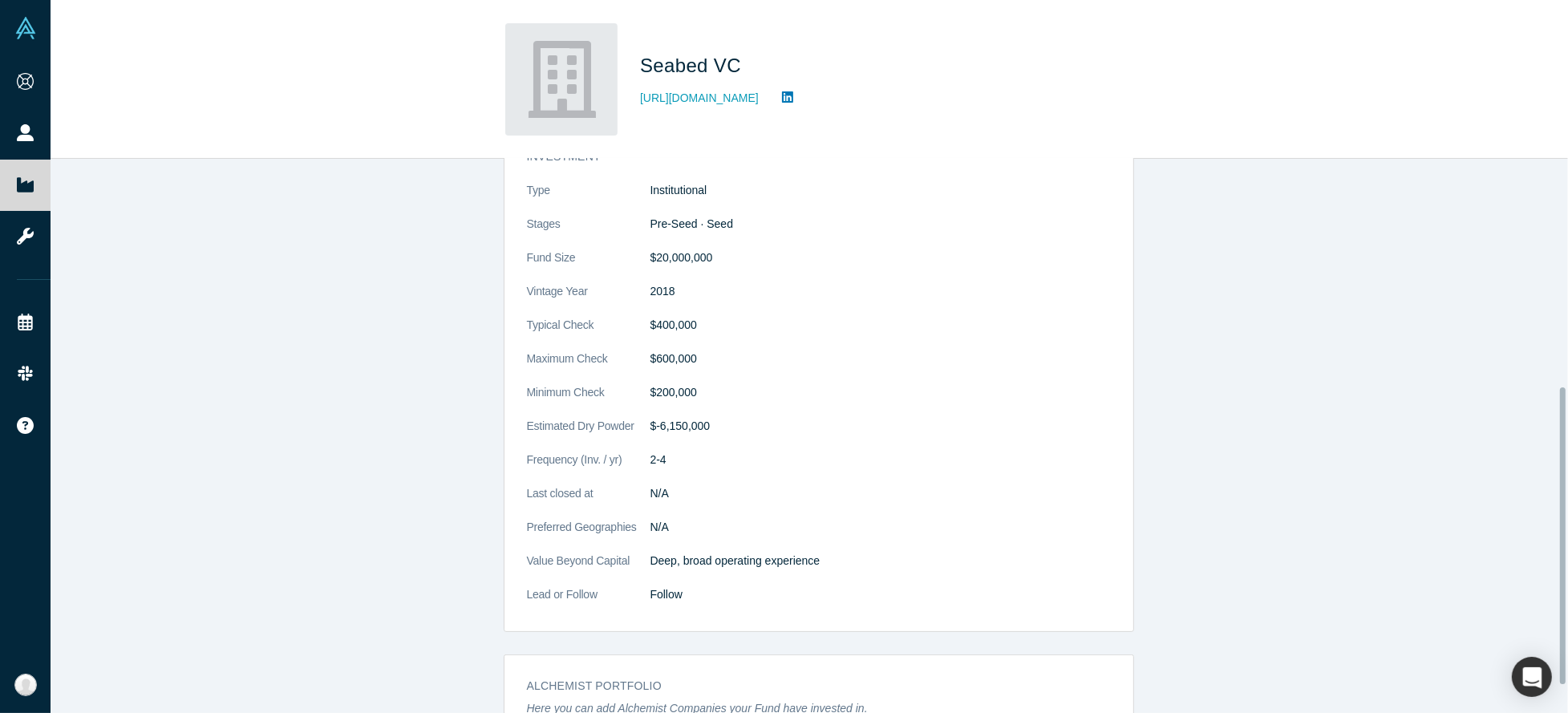
scroll to position [479, 0]
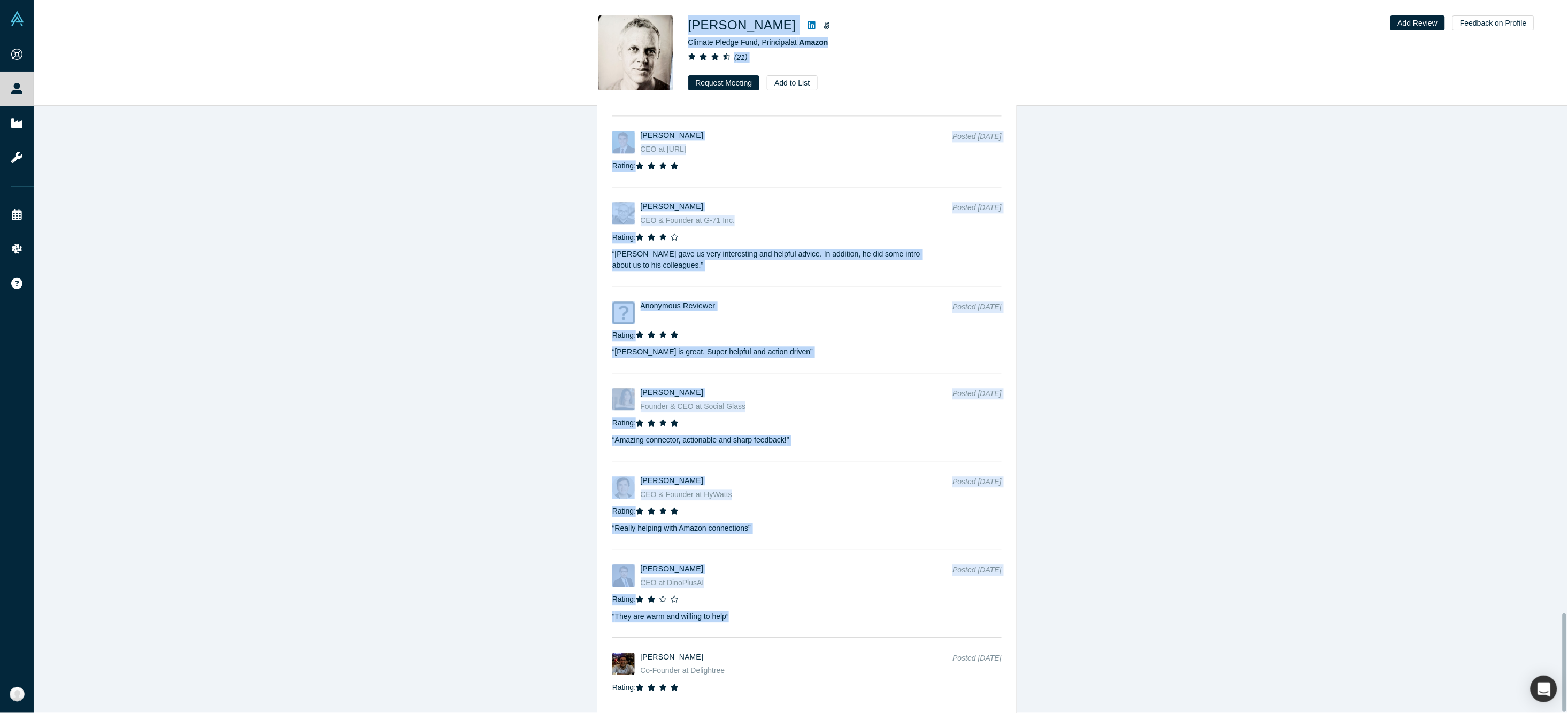
scroll to position [3087, 0]
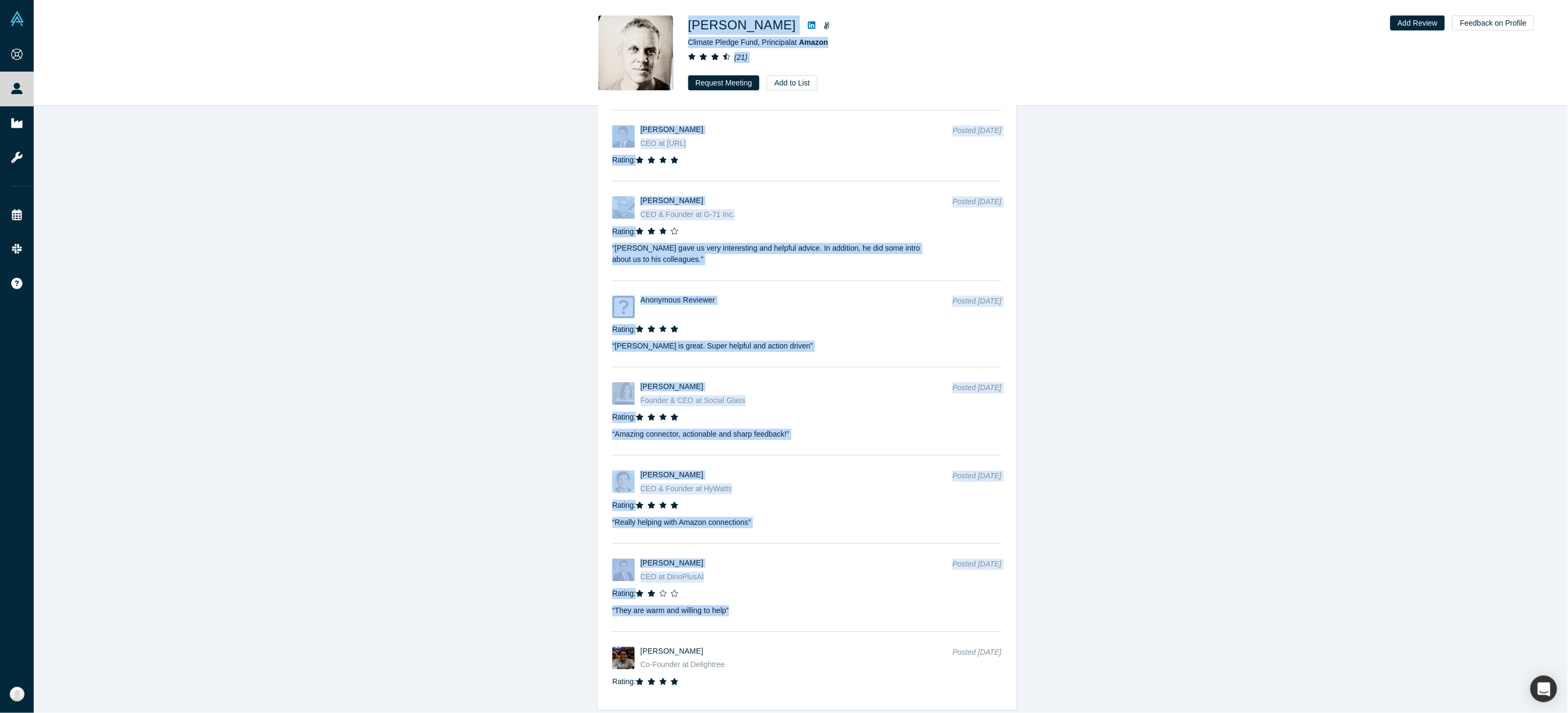
drag, startPoint x: 686, startPoint y: 26, endPoint x: 874, endPoint y: 671, distance: 671.8
click at [874, 534] on div "Nick Ellis Climate Pledge Fund, Principal at Amazon ( 21 ) Request Meeting Add …" at bounding box center [800, 356] width 1535 height 713
copy div "Nick Ellis Climate Pledge Fund, Principal at Amazon ( 21 ) Request Meeting Add …"
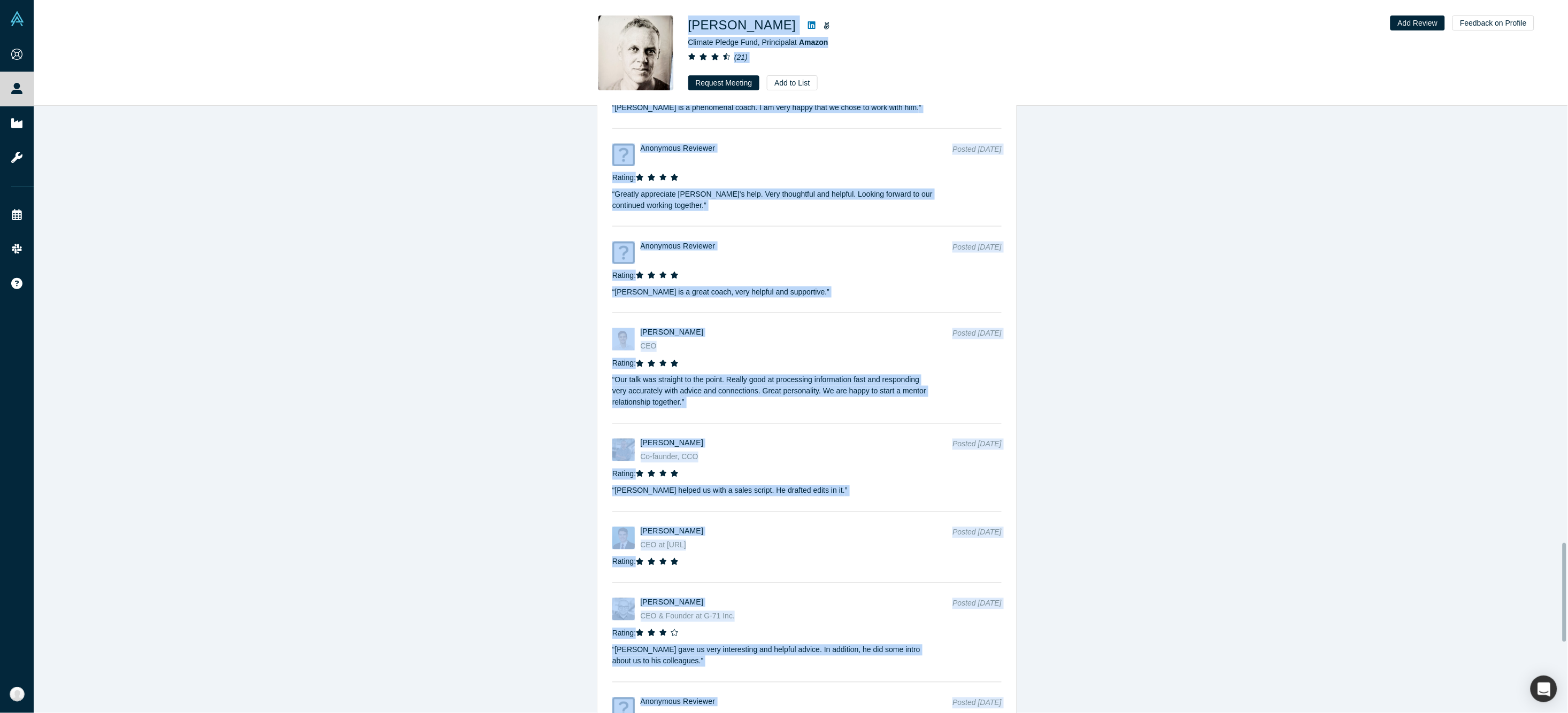
click at [507, 336] on div "Was the recommendation useful? Notes (only your current co-founders and employe…" at bounding box center [807, 416] width 1547 height 619
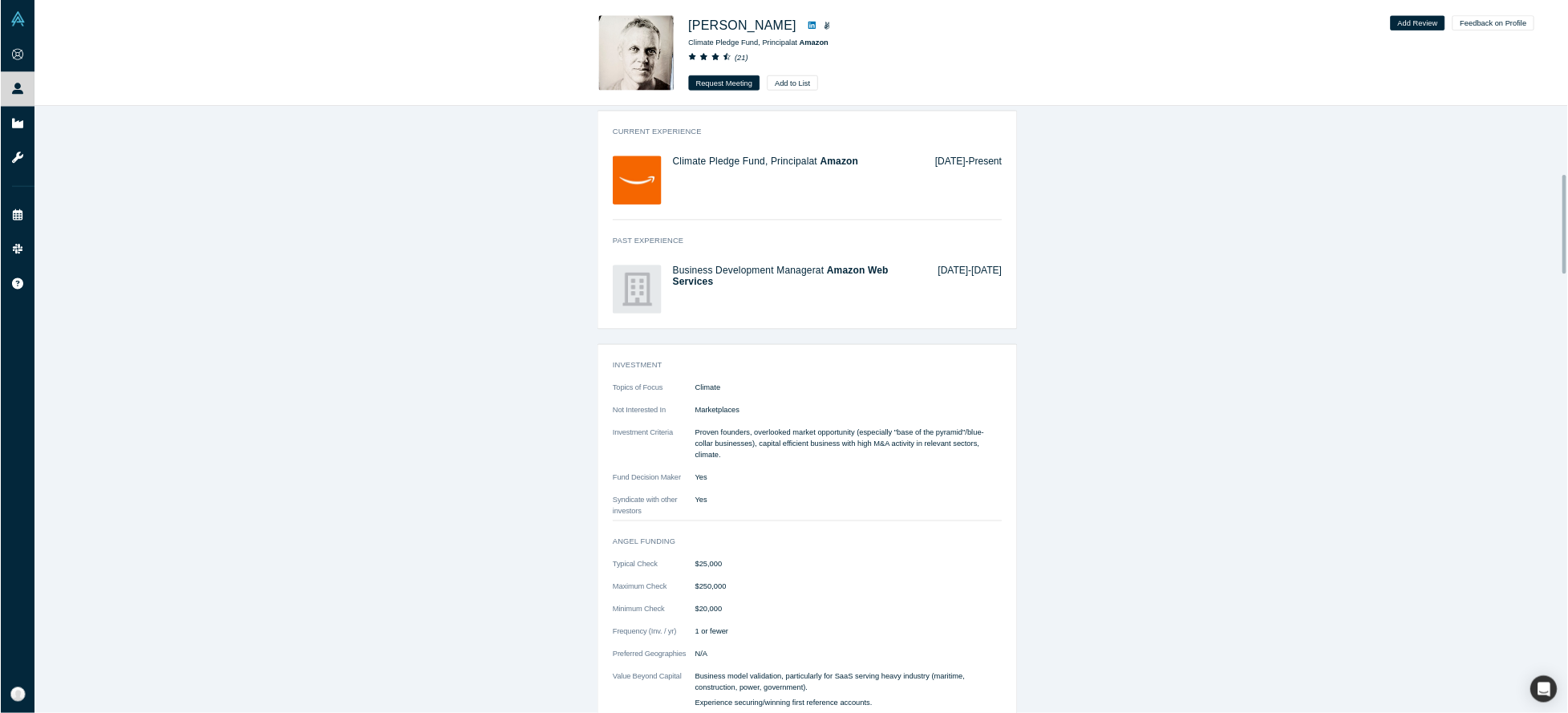
scroll to position [0, 0]
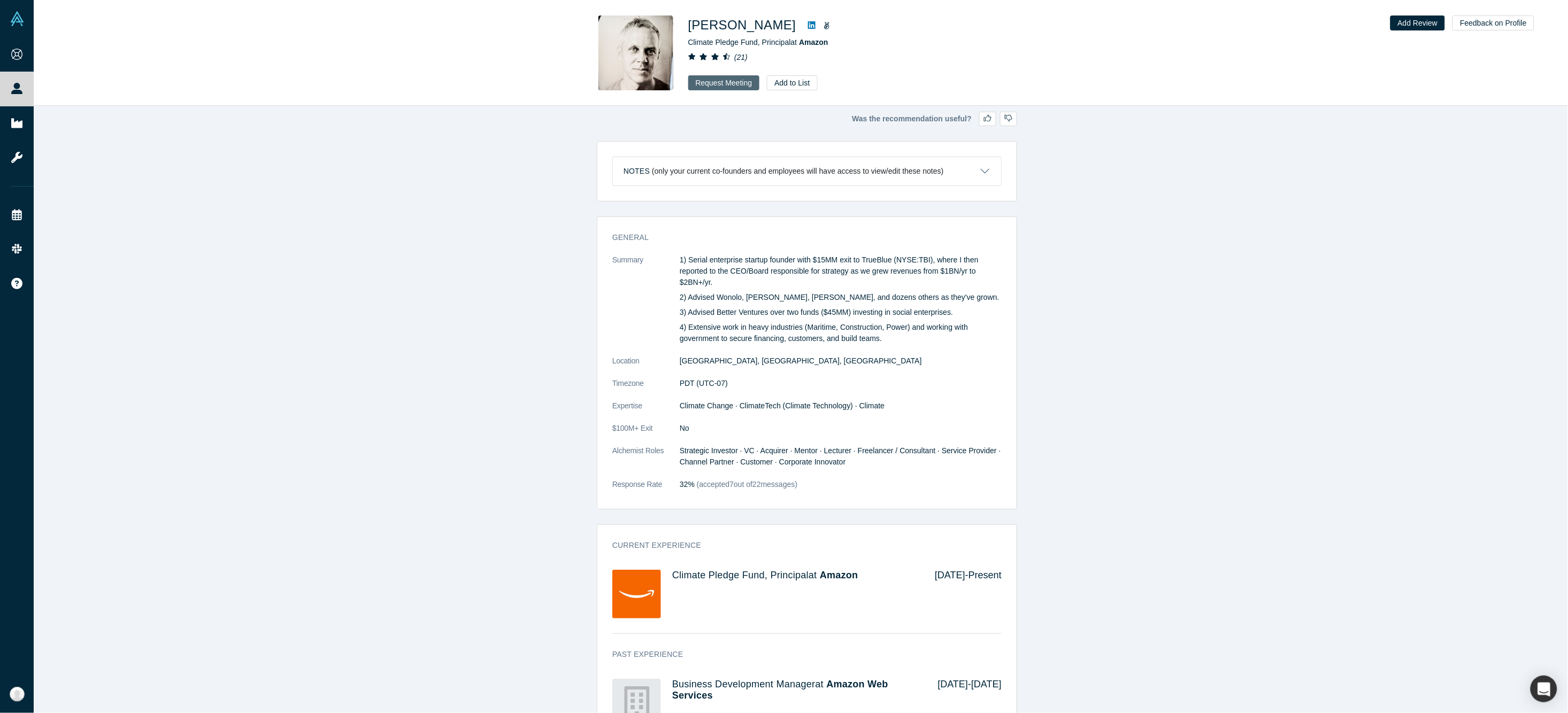
click at [744, 82] on button "Request Meeting" at bounding box center [724, 83] width 72 height 15
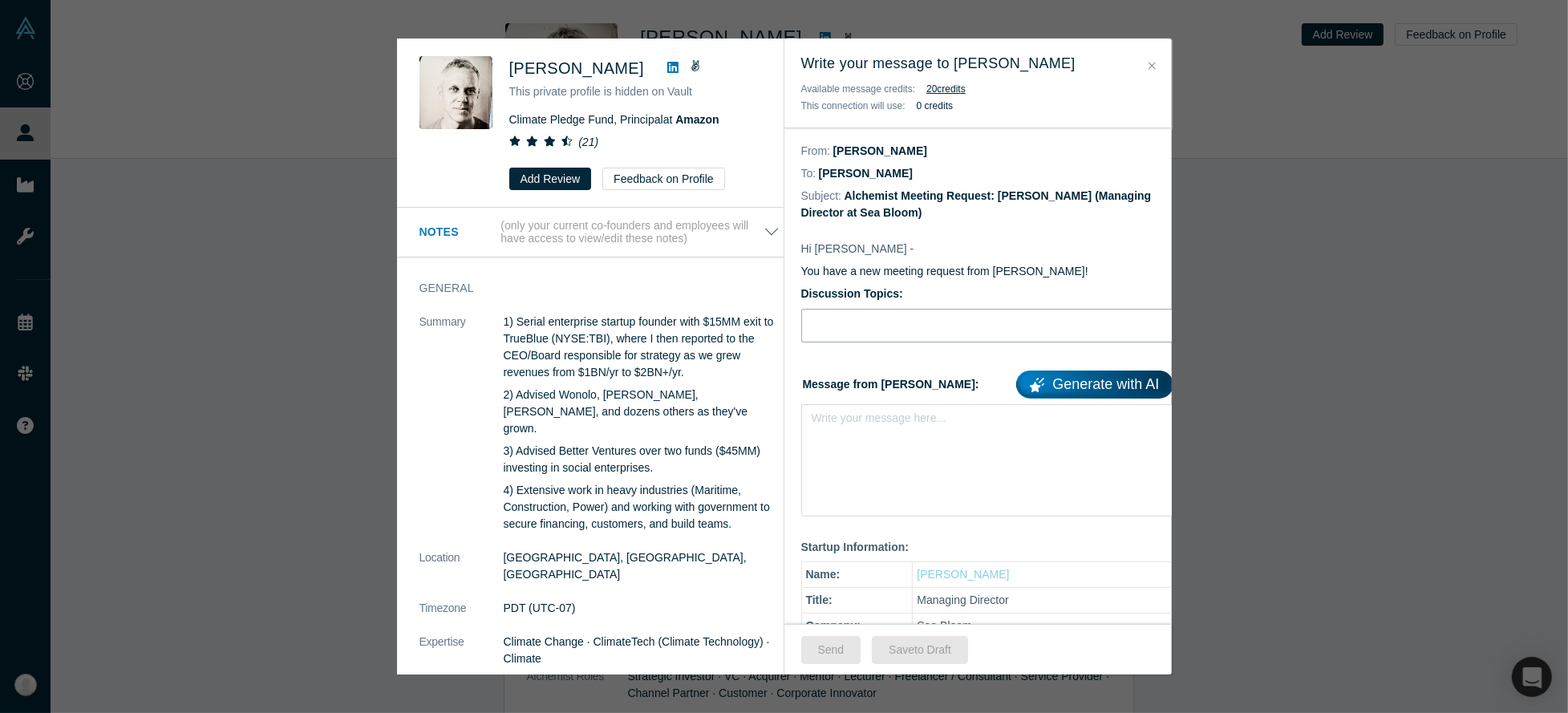
click at [847, 318] on input "Discussion Topics:" at bounding box center [988, 325] width 372 height 34
paste input "Fundraising strategy for ClimateTech at Seed–Series A (lead/follow dynamics, sy…"
click at [831, 423] on div "rdw-editor" at bounding box center [988, 423] width 331 height 16
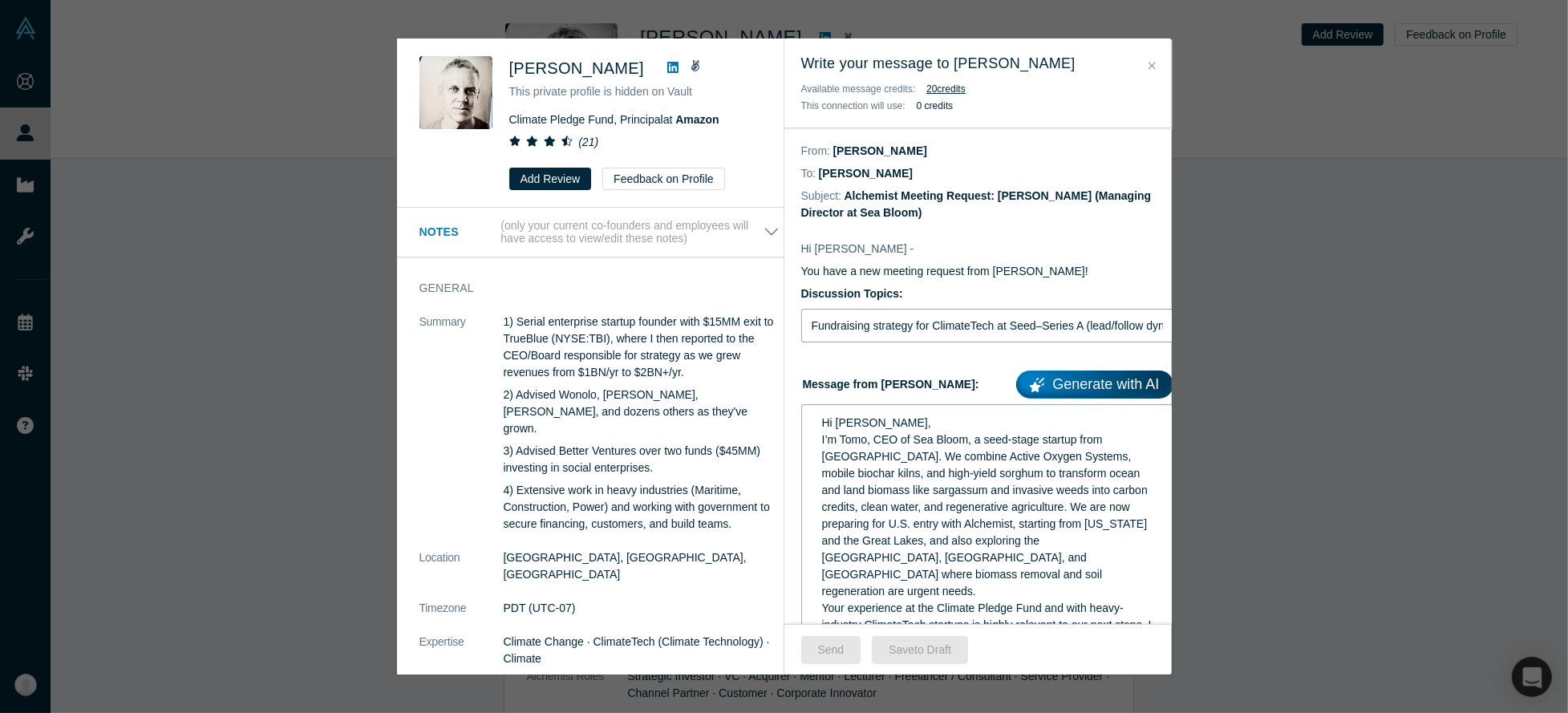
click at [1006, 321] on input "Fundraising strategy for ClimateTech at Seed–Series A (lead/follow dynamics, sy…" at bounding box center [988, 325] width 372 height 34
paste input "(a)"
paste input ", (b)"
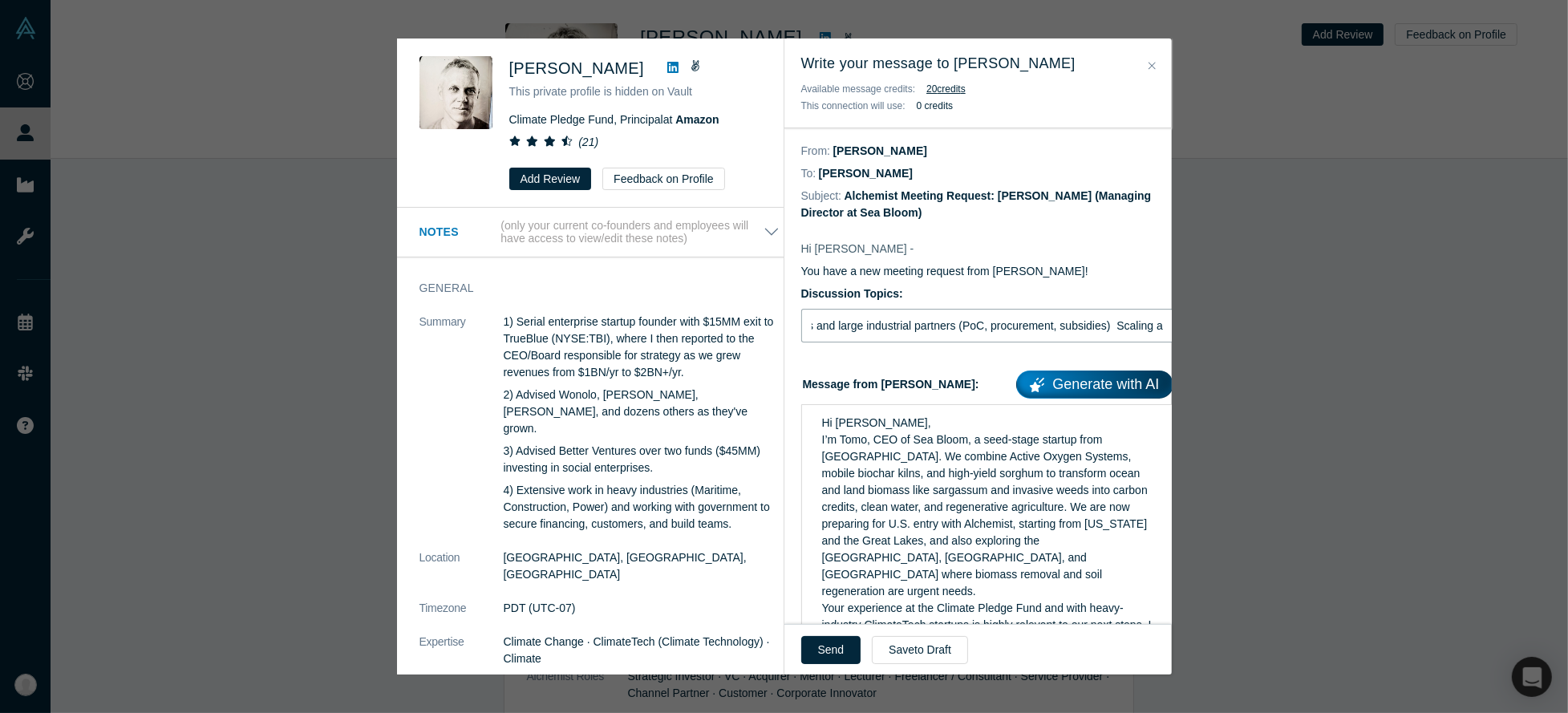
scroll to position [0, 727]
paste input ", (b)"
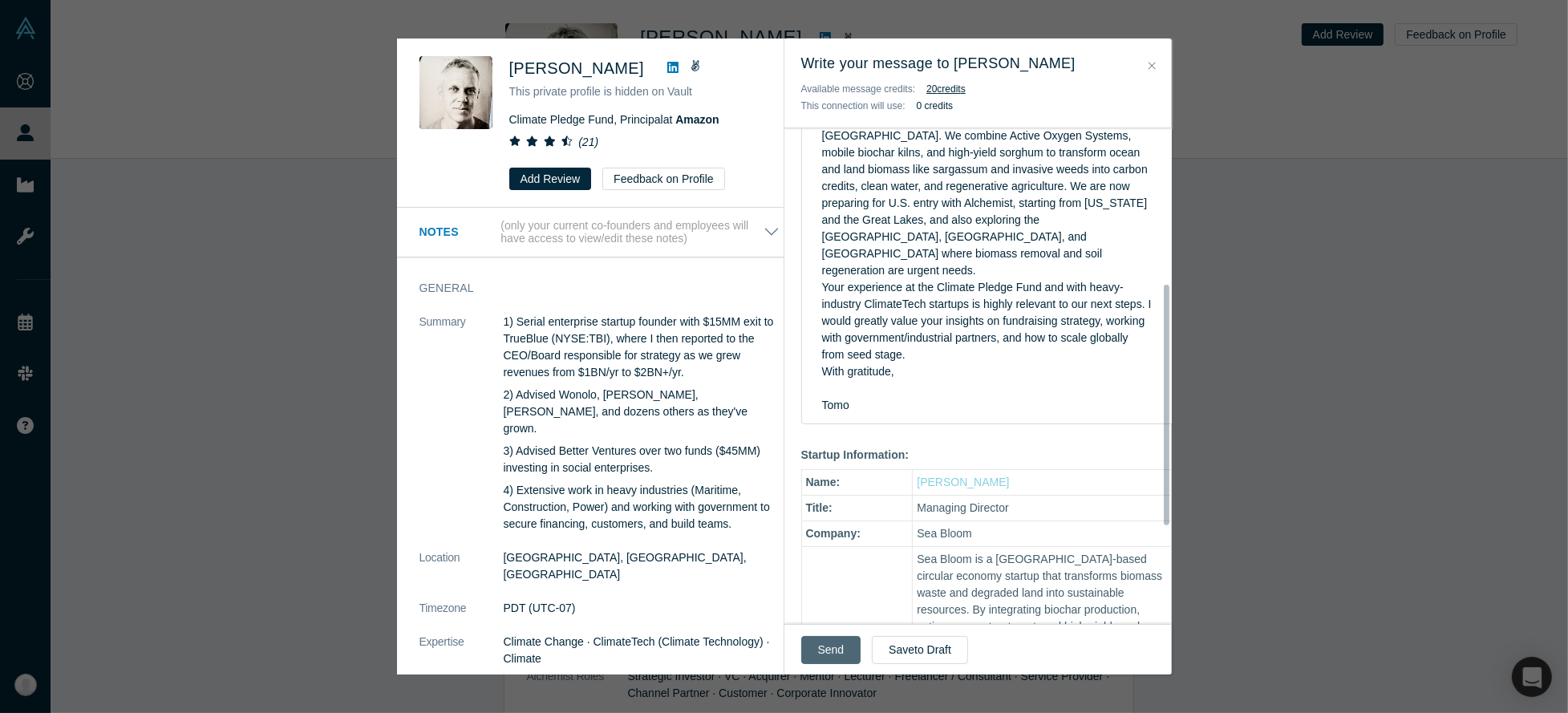
type input "(a)Fundraising strategy for ClimateTech at Seed–Series A (lead/follow dynamics,…"
click at [831, 661] on button "Send" at bounding box center [831, 650] width 60 height 28
click at [833, 649] on button "Send" at bounding box center [831, 650] width 60 height 28
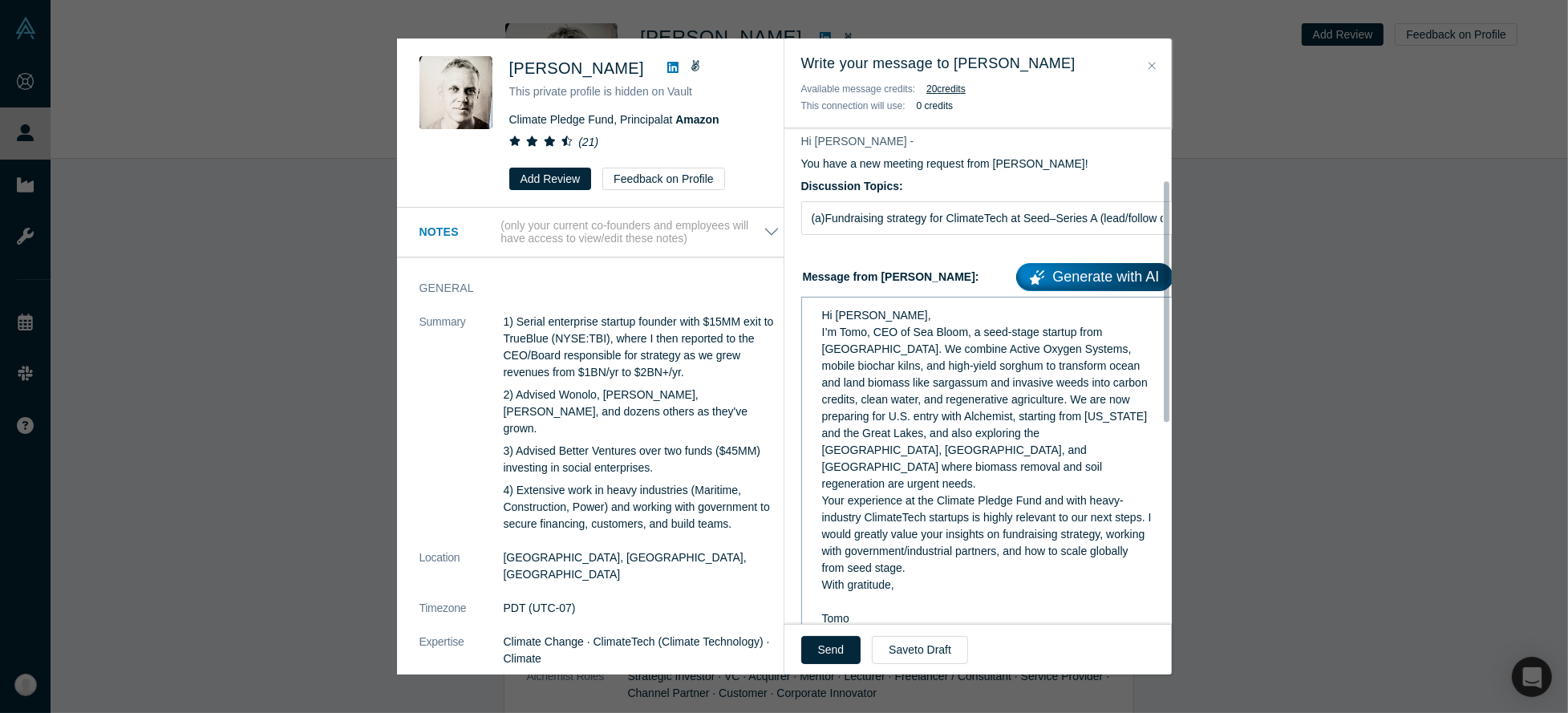
scroll to position [107, 0]
drag, startPoint x: 947, startPoint y: 93, endPoint x: 768, endPoint y: 155, distance: 189.4
click at [768, 155] on div "Nick Ellis This private profile is hidden on Vault Climate Pledge Fund, Princip…" at bounding box center [590, 123] width 386 height 169
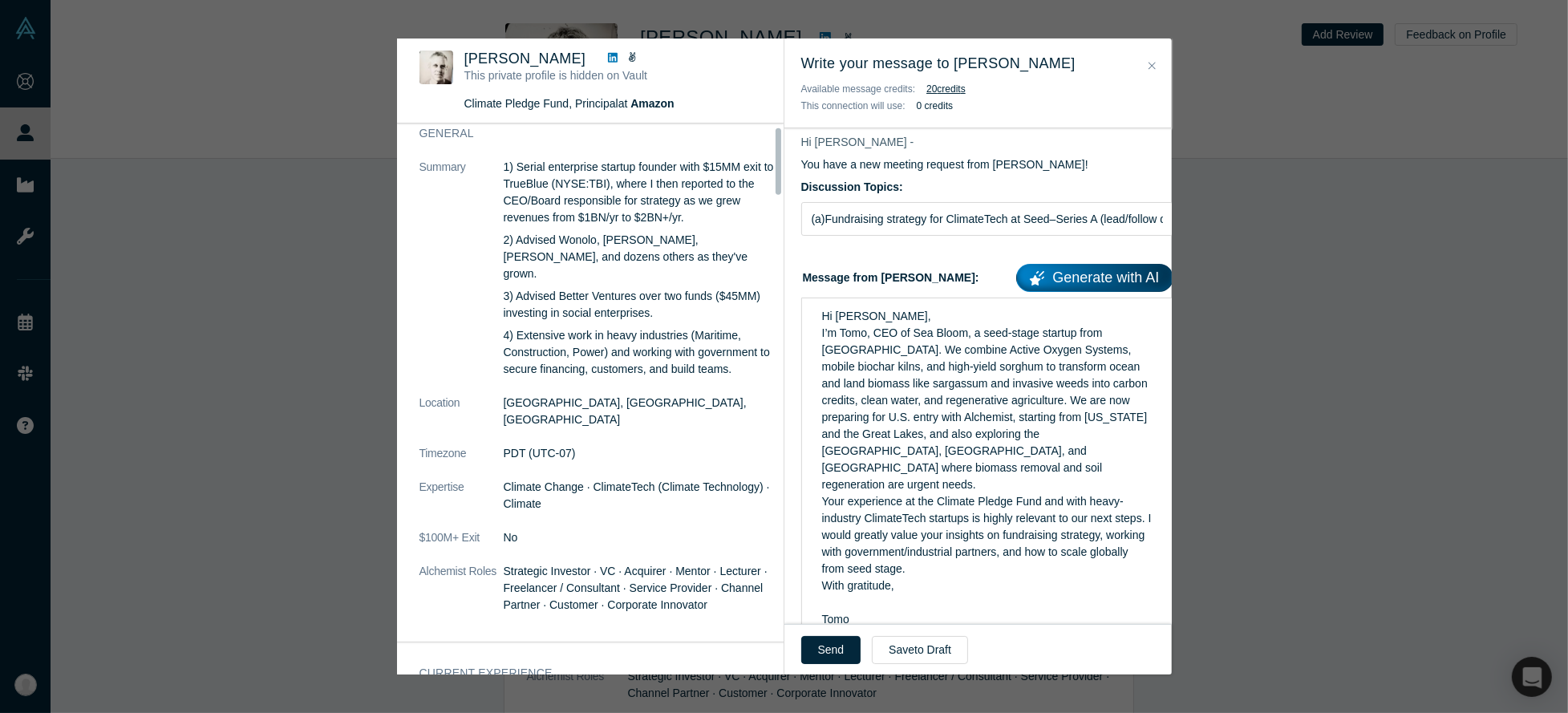
scroll to position [0, 0]
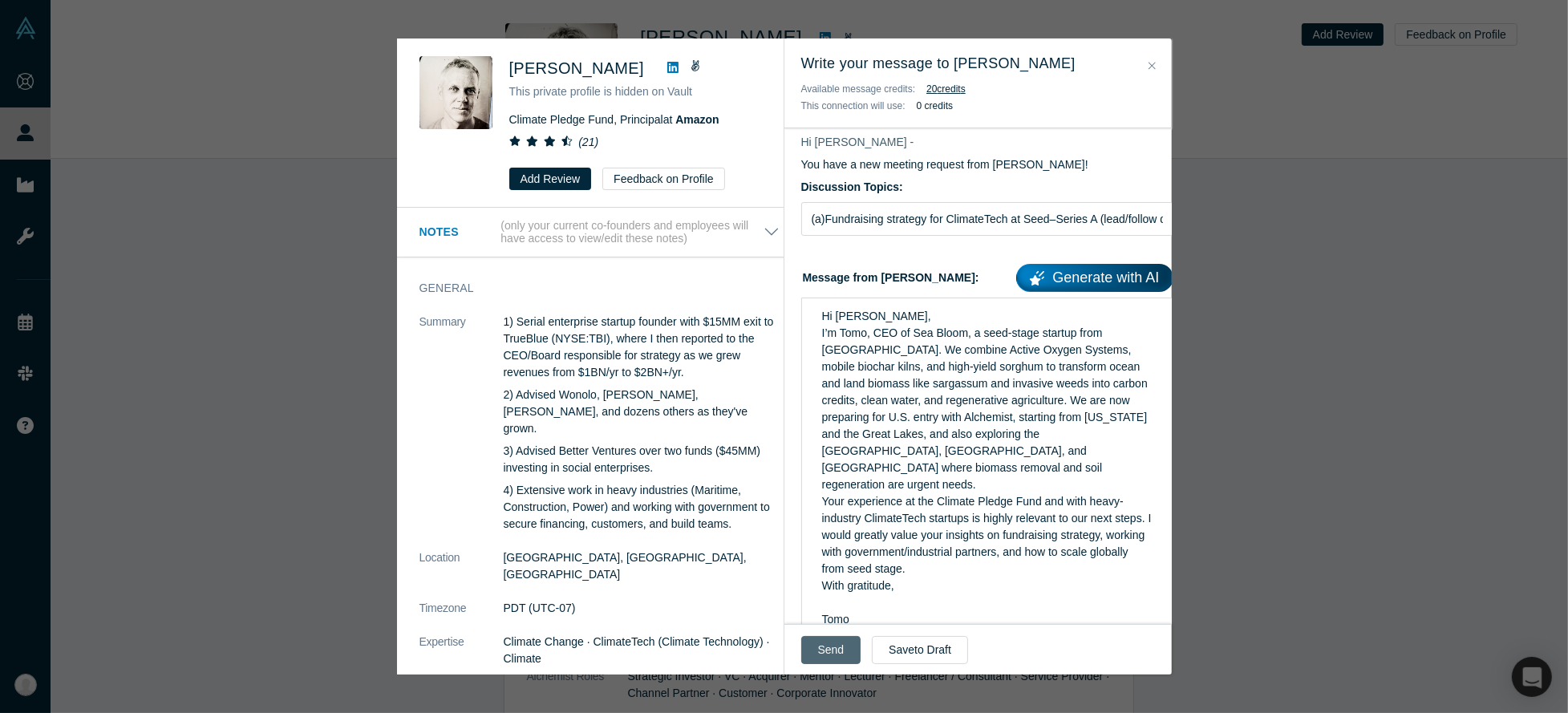
click at [831, 646] on button "Send" at bounding box center [831, 650] width 60 height 28
click at [955, 89] on button "20 credit s" at bounding box center [946, 89] width 39 height 16
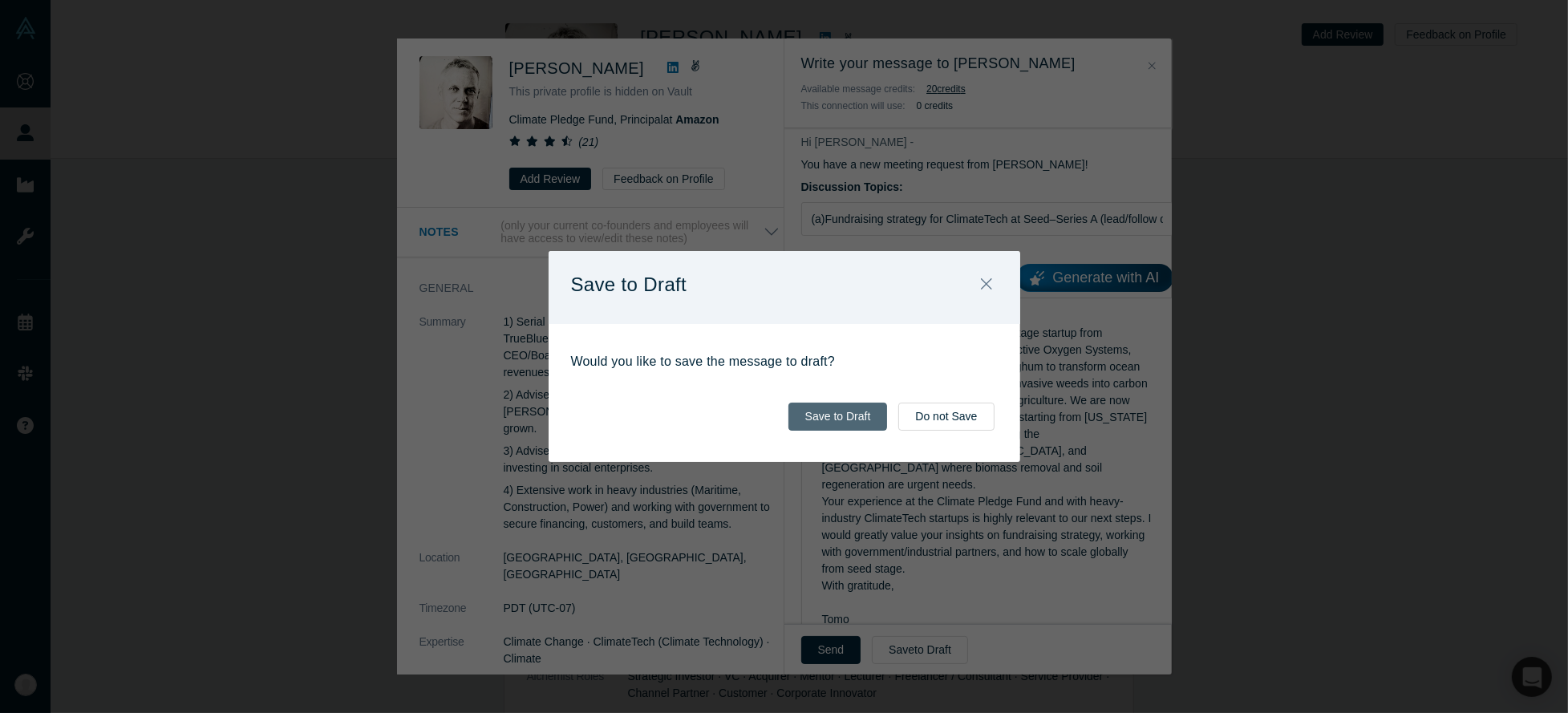
click at [868, 420] on button "Save to Draft" at bounding box center [838, 416] width 99 height 28
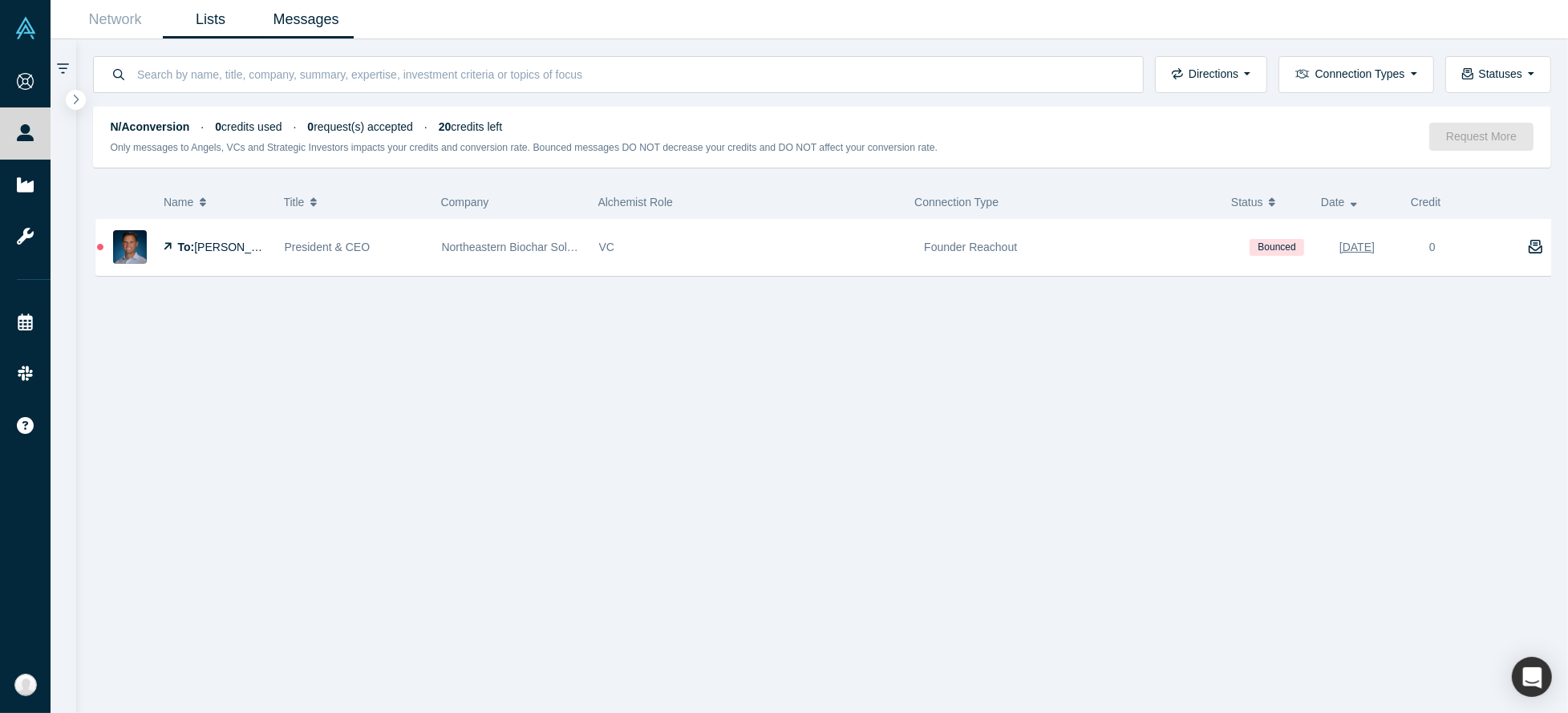
click at [198, 23] on link "Lists" at bounding box center [210, 19] width 96 height 37
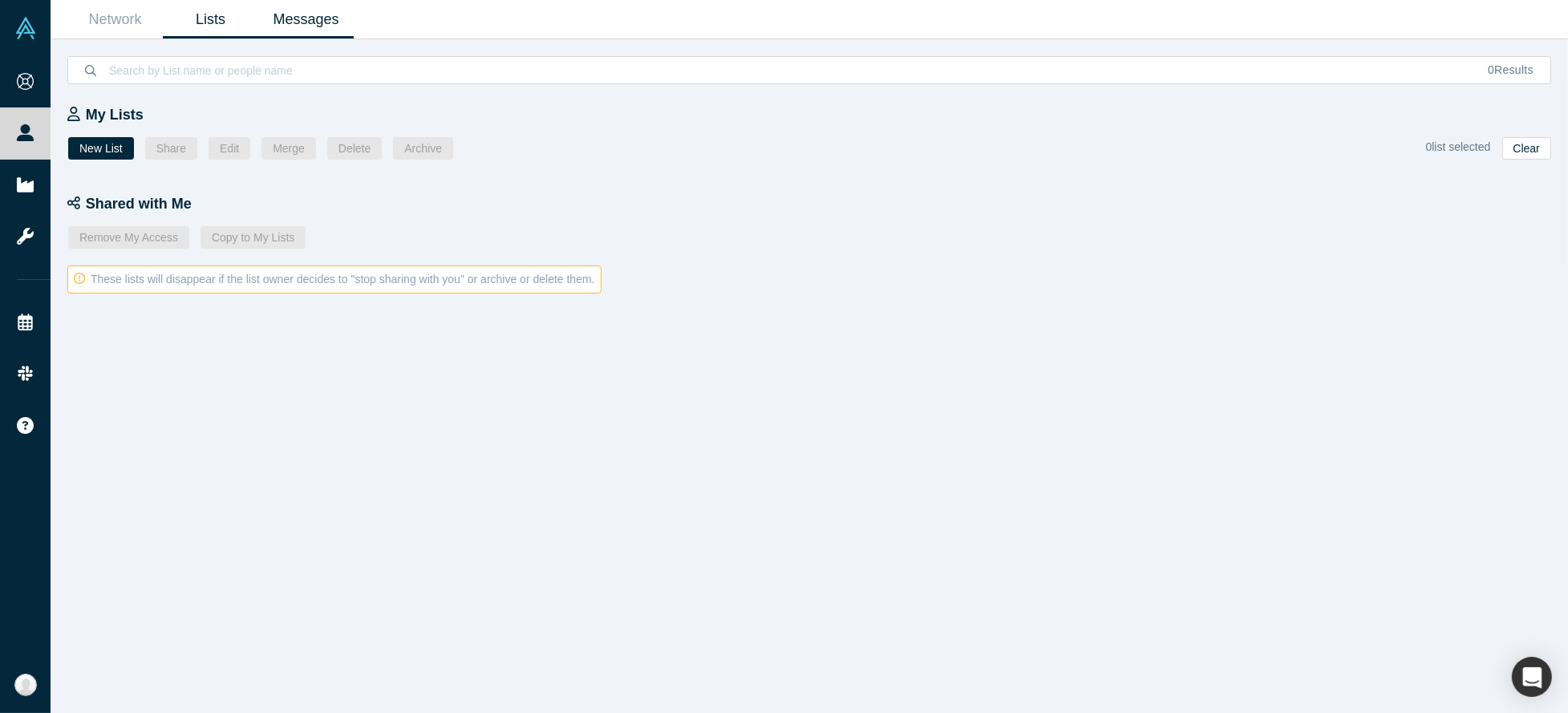
click at [296, 26] on link "Messages" at bounding box center [306, 19] width 96 height 37
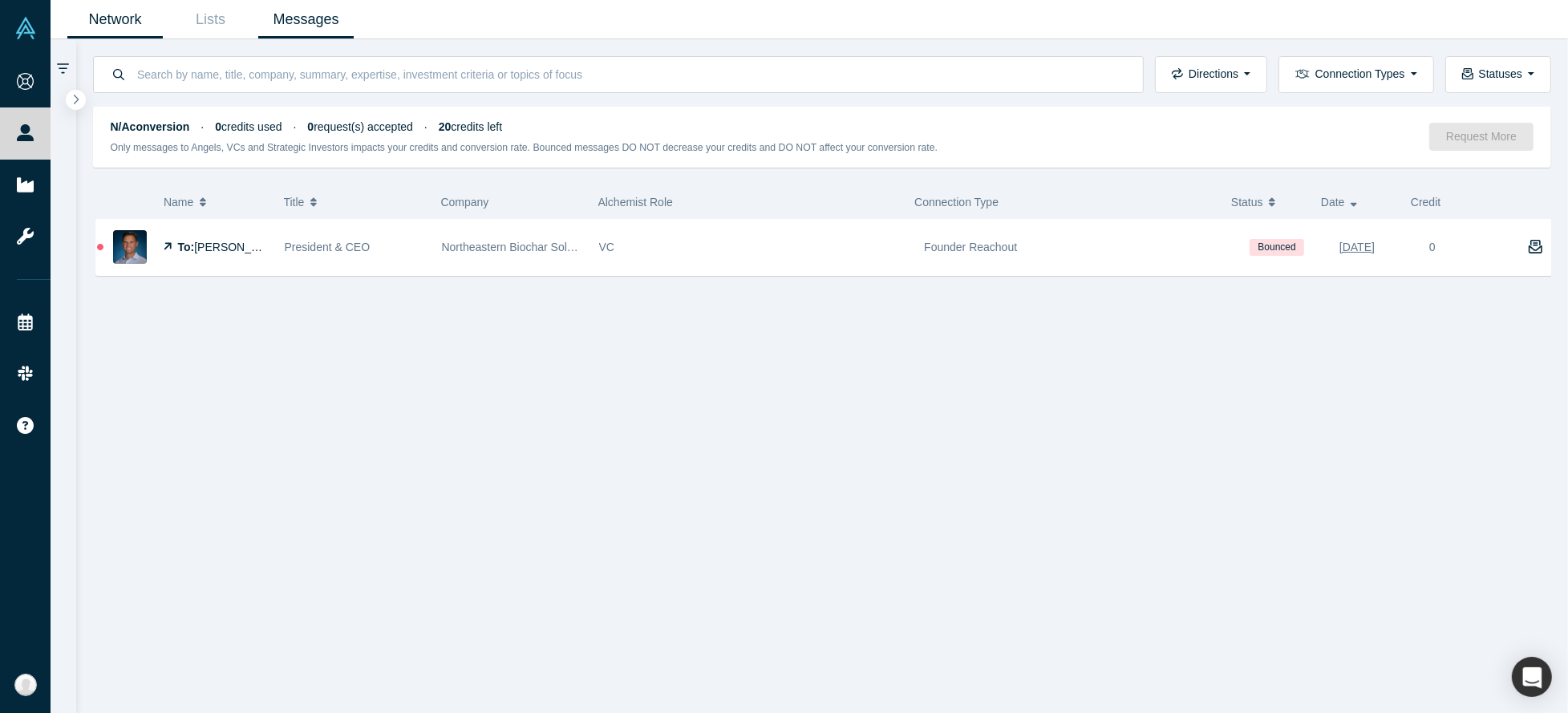
click at [127, 21] on link "Network" at bounding box center [115, 19] width 96 height 37
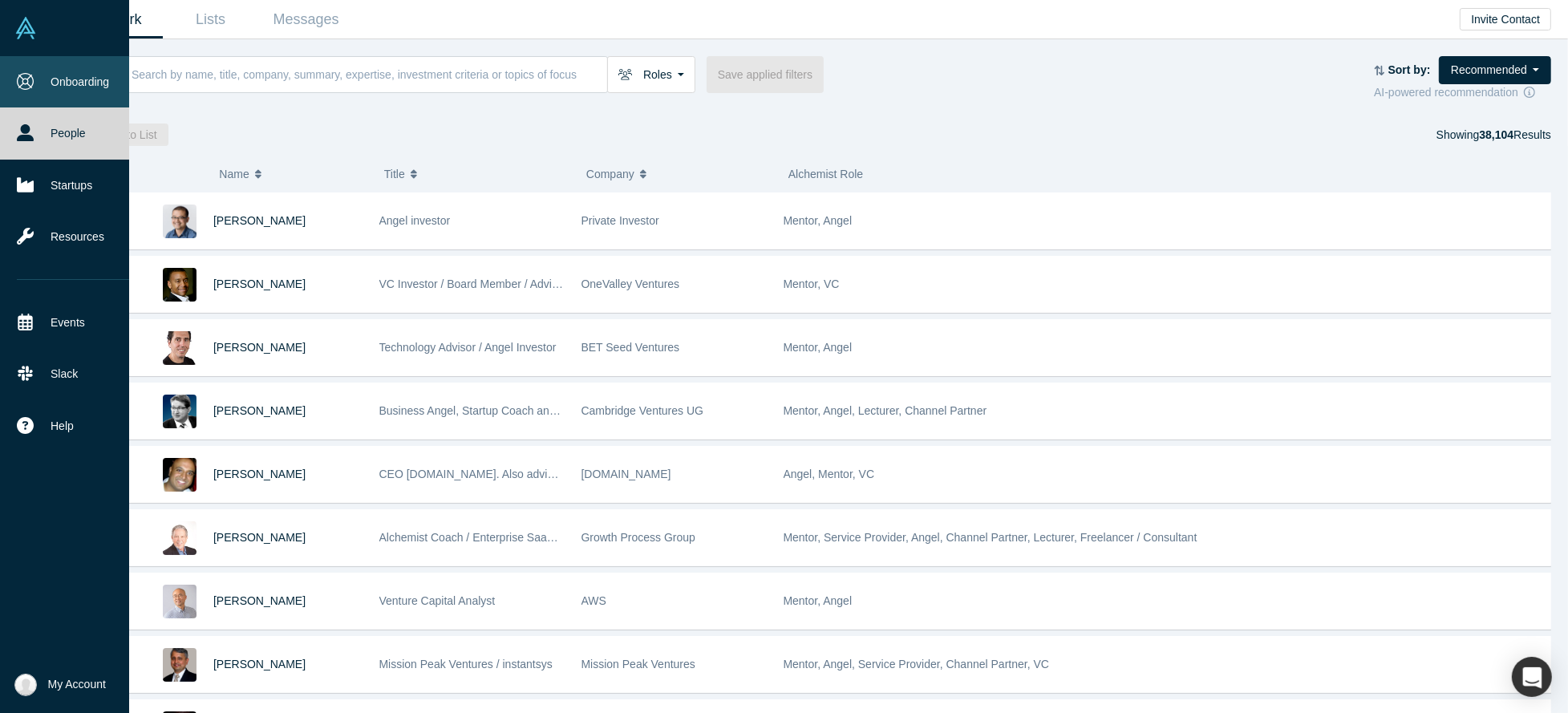
click at [54, 84] on link "Onboarding" at bounding box center [74, 82] width 148 height 51
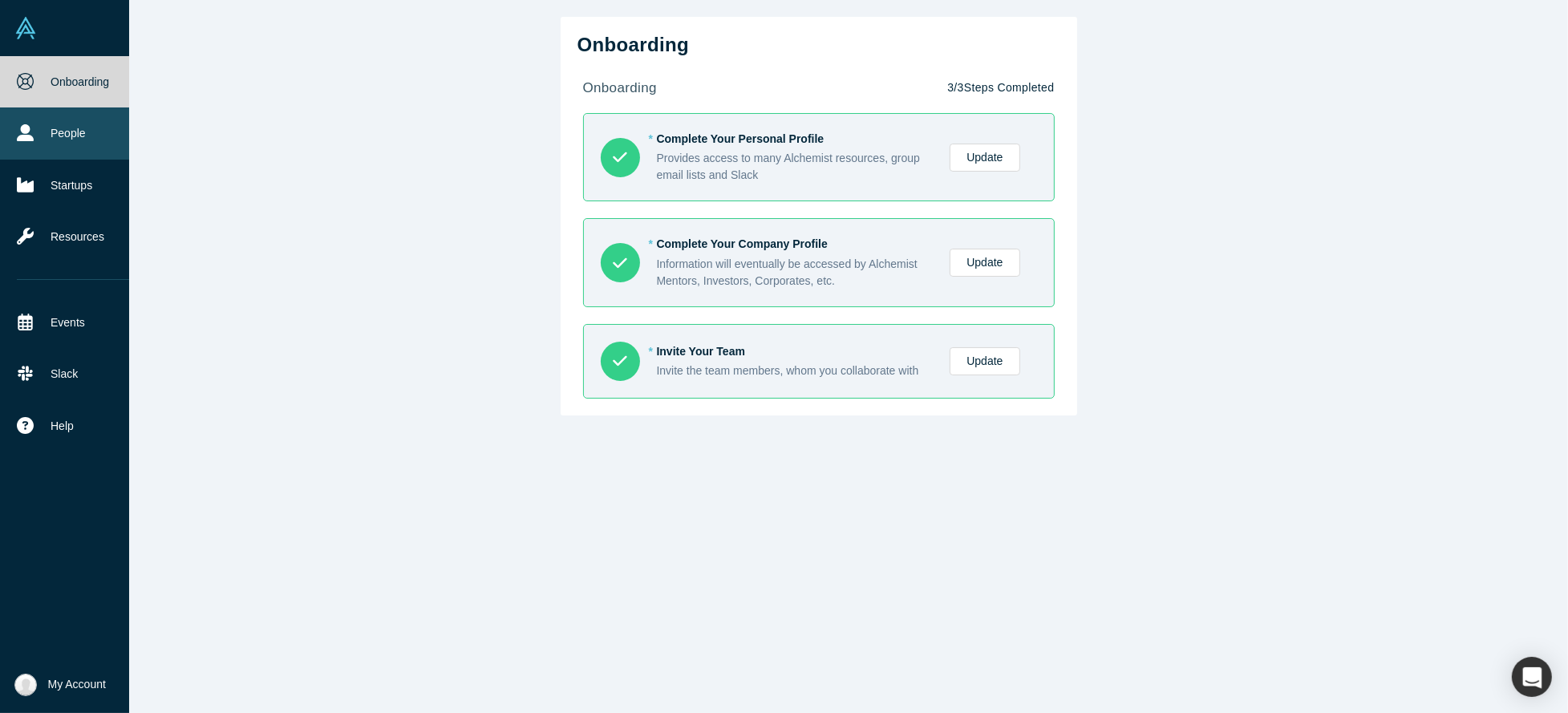
click at [49, 131] on link "People" at bounding box center [74, 133] width 148 height 51
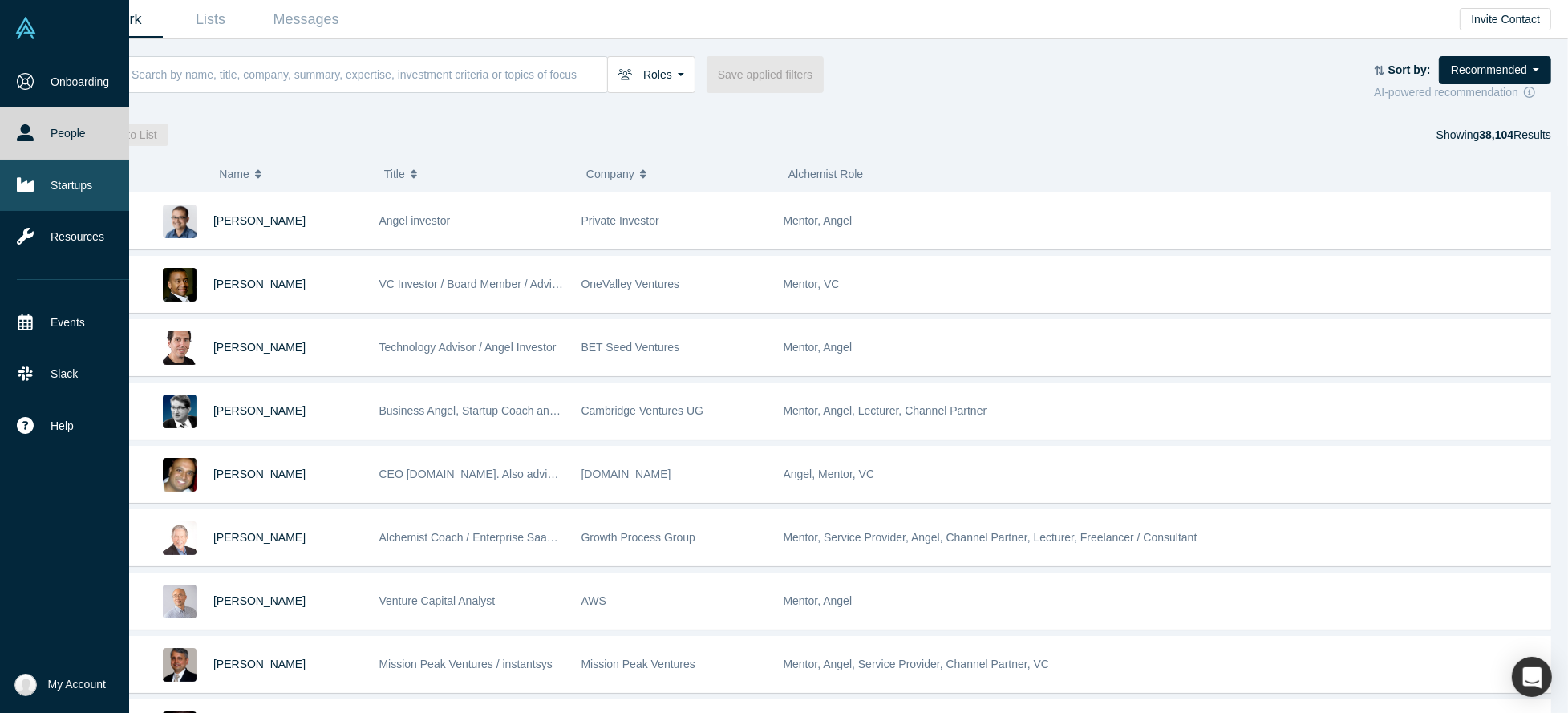
click at [45, 191] on link "Startups" at bounding box center [74, 185] width 148 height 51
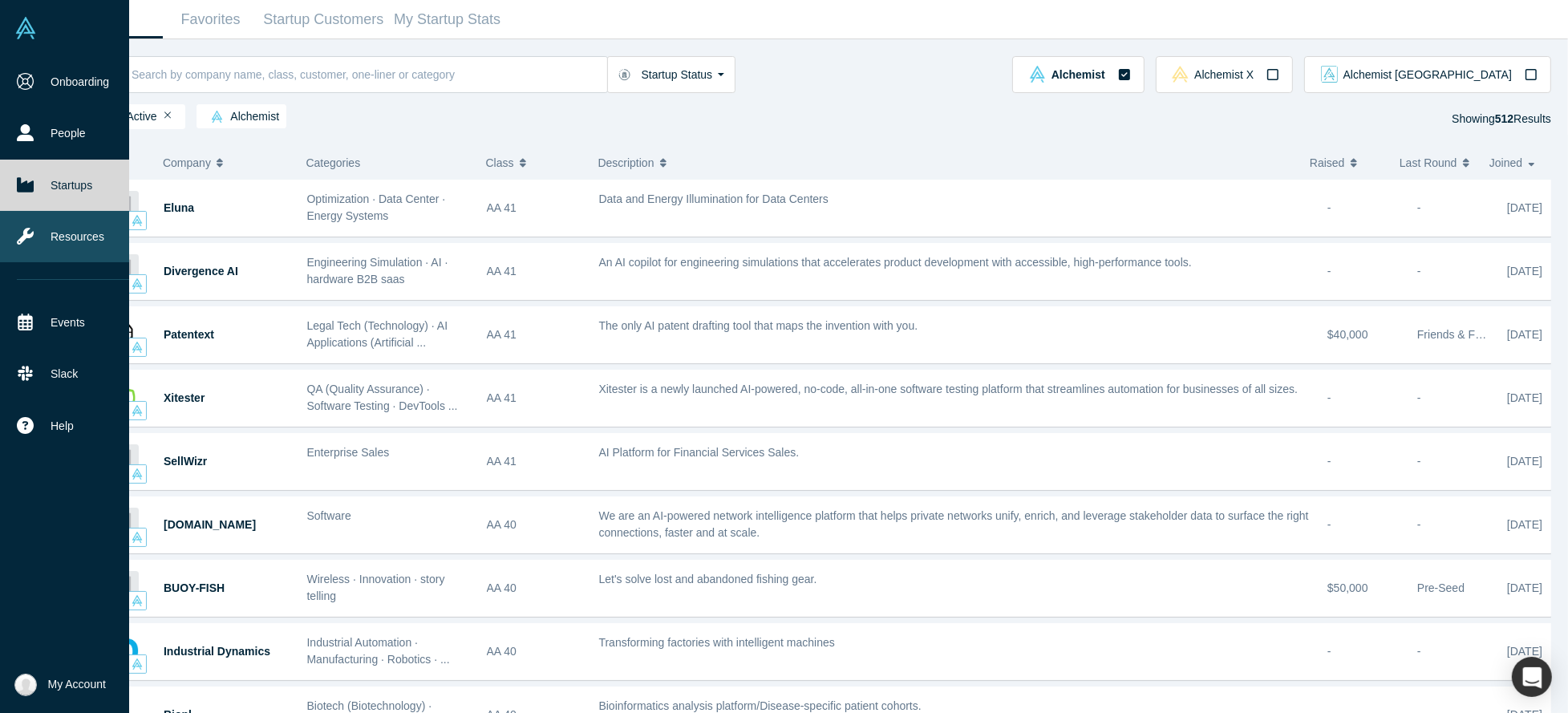
click at [42, 230] on link "Resources" at bounding box center [74, 236] width 148 height 51
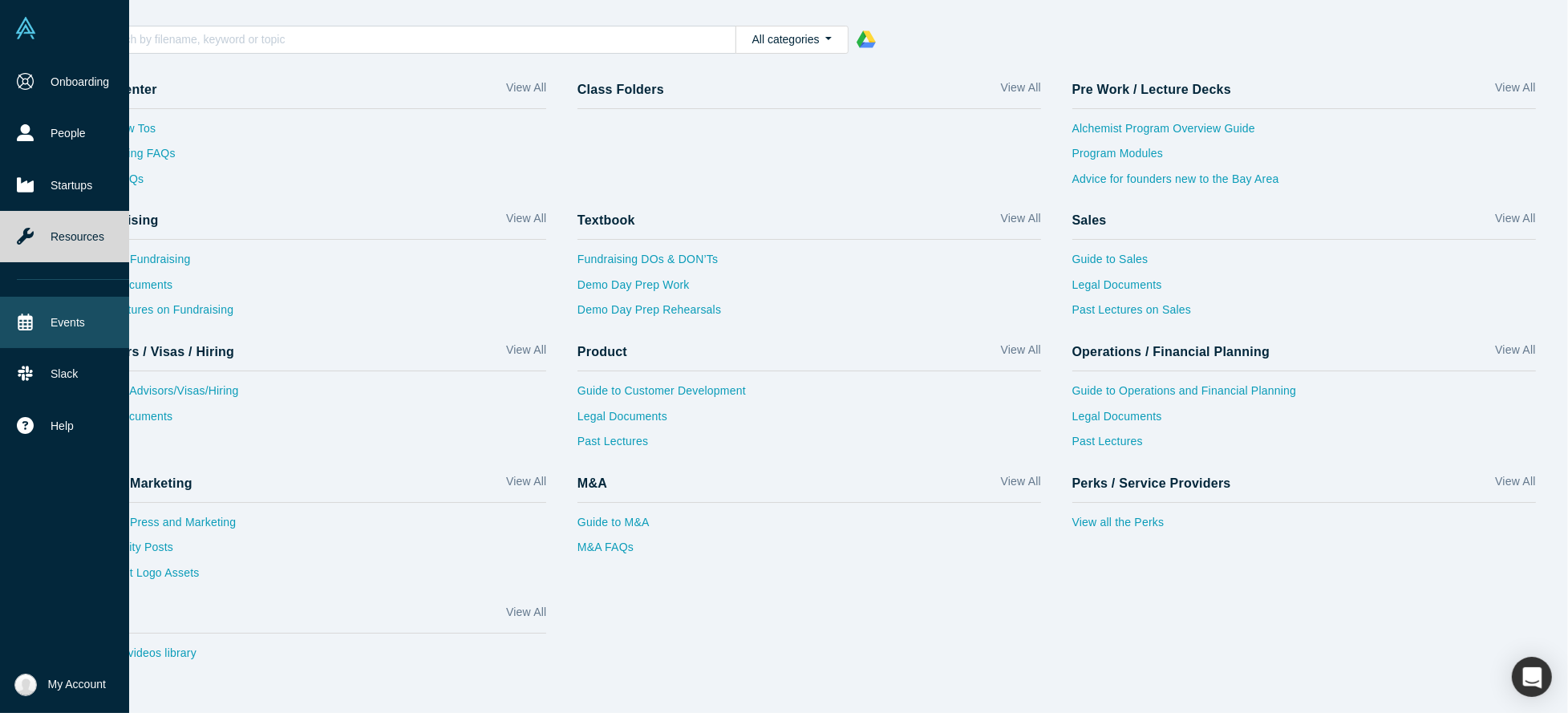
click at [49, 312] on link "Events" at bounding box center [74, 322] width 148 height 51
click at [27, 30] on img at bounding box center [26, 27] width 23 height 23
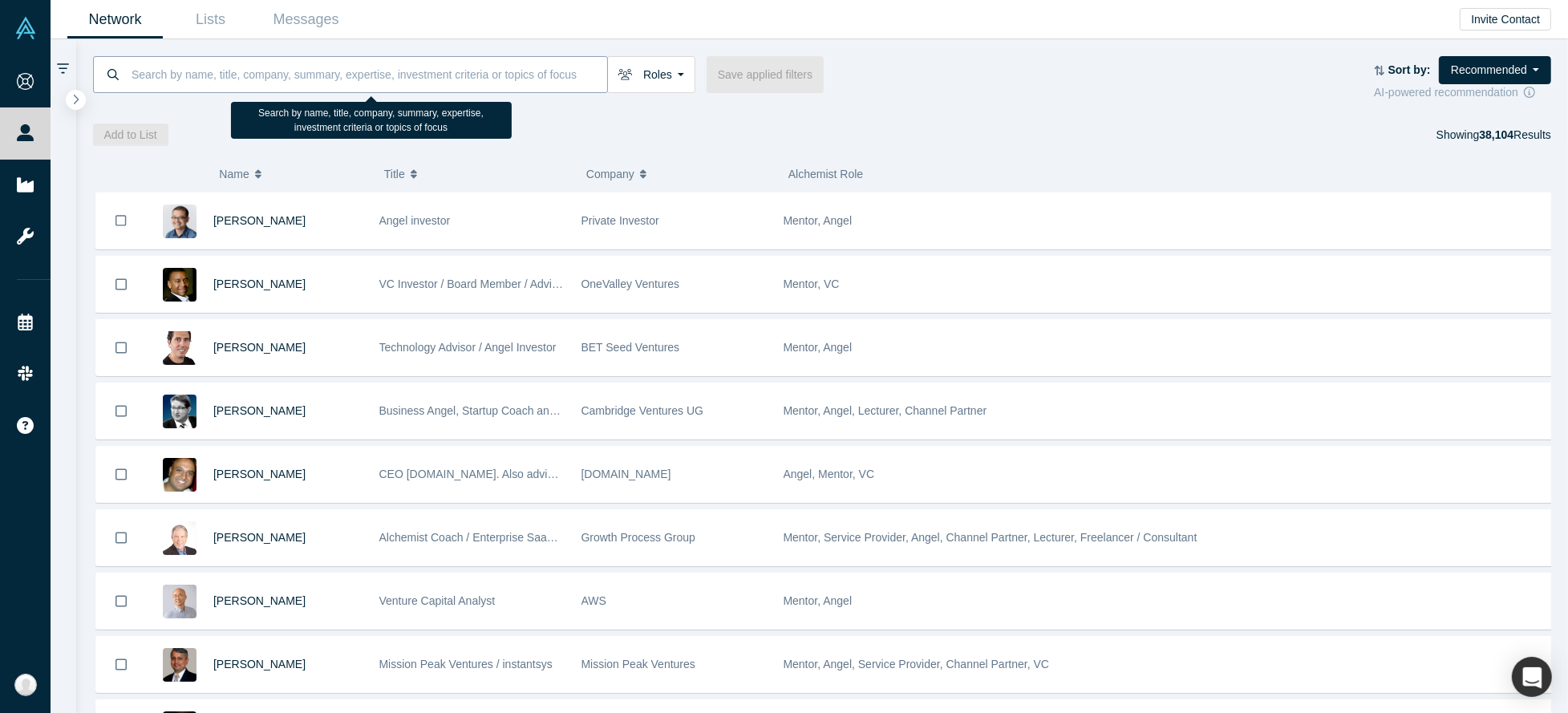
click at [214, 68] on input at bounding box center [368, 74] width 477 height 37
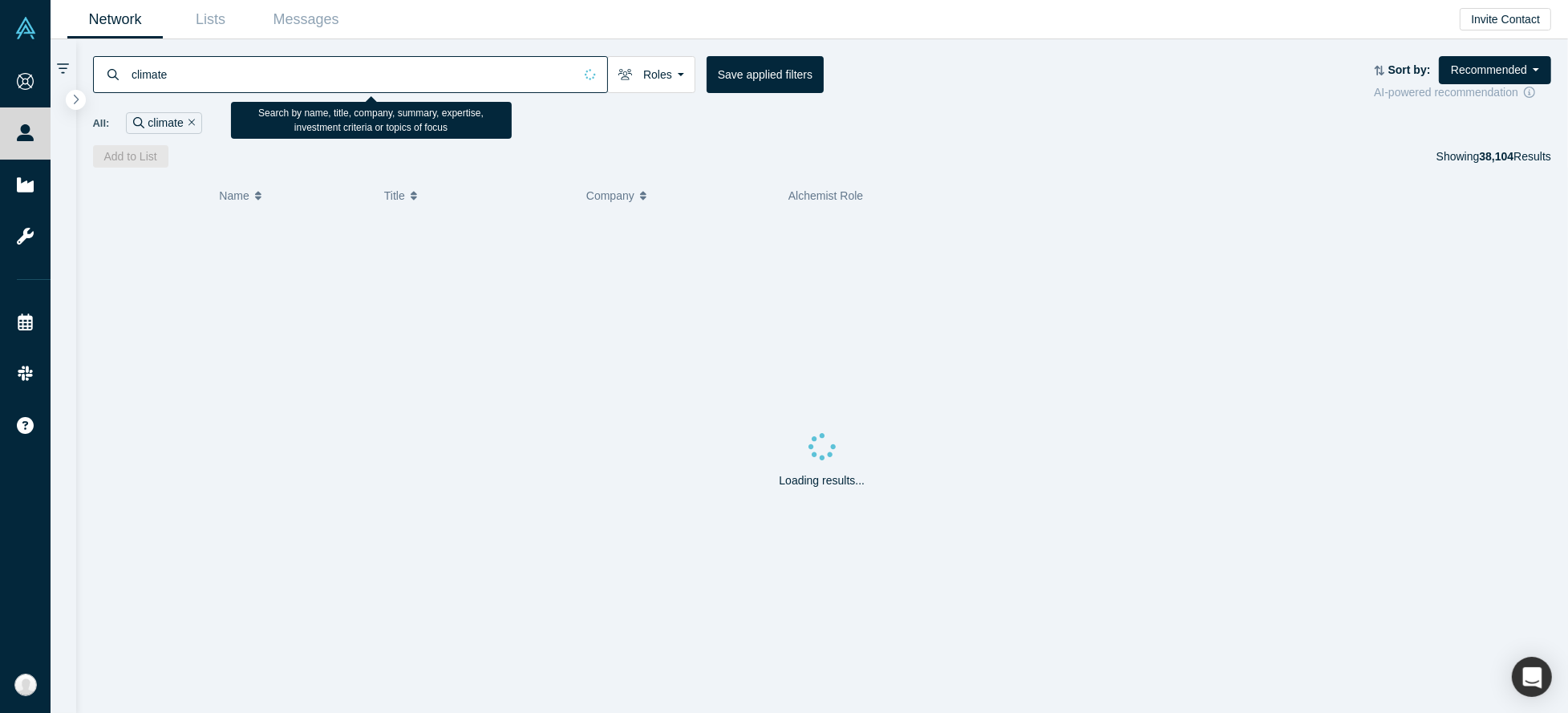
type input "climate"
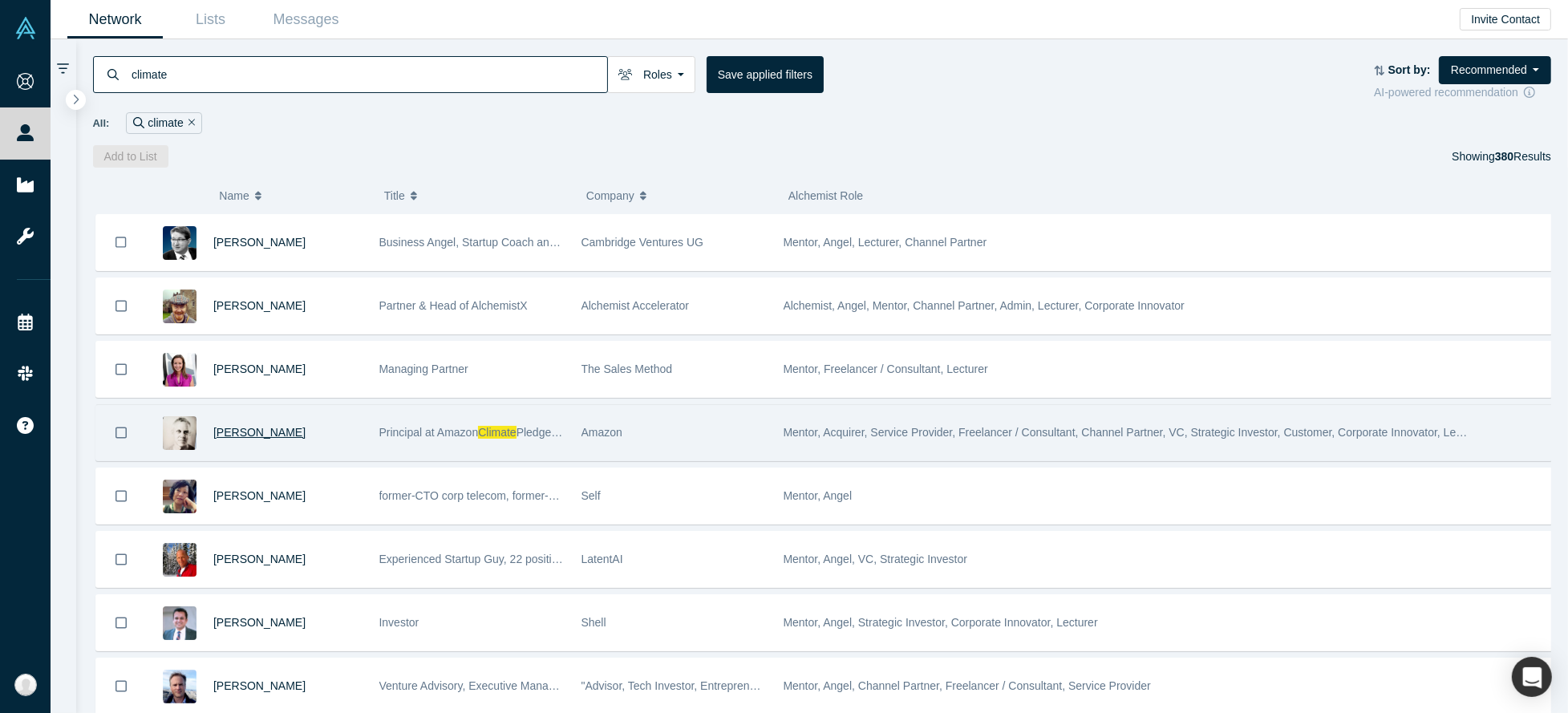
click at [221, 439] on span "[PERSON_NAME]" at bounding box center [259, 433] width 92 height 13
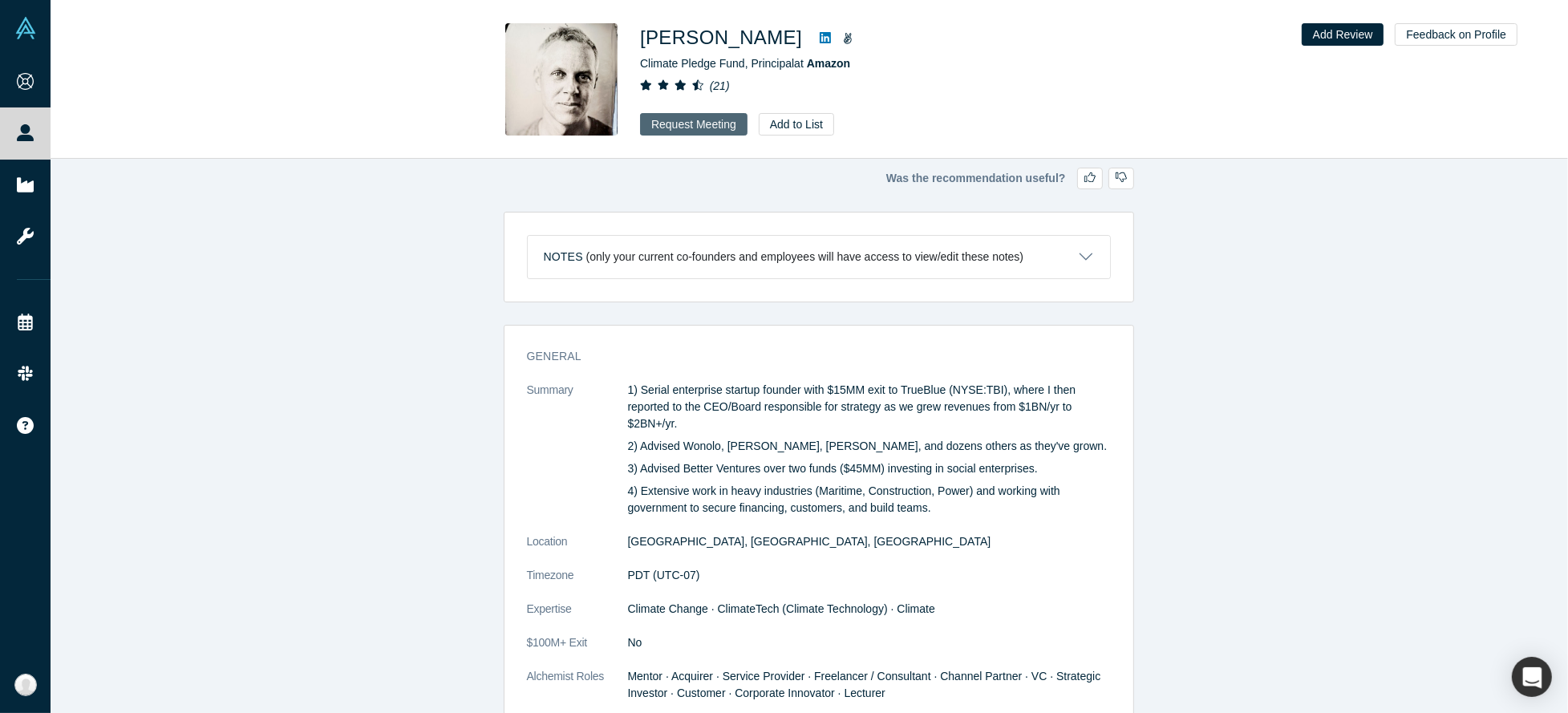
click at [699, 124] on button "Request Meeting" at bounding box center [694, 124] width 108 height 23
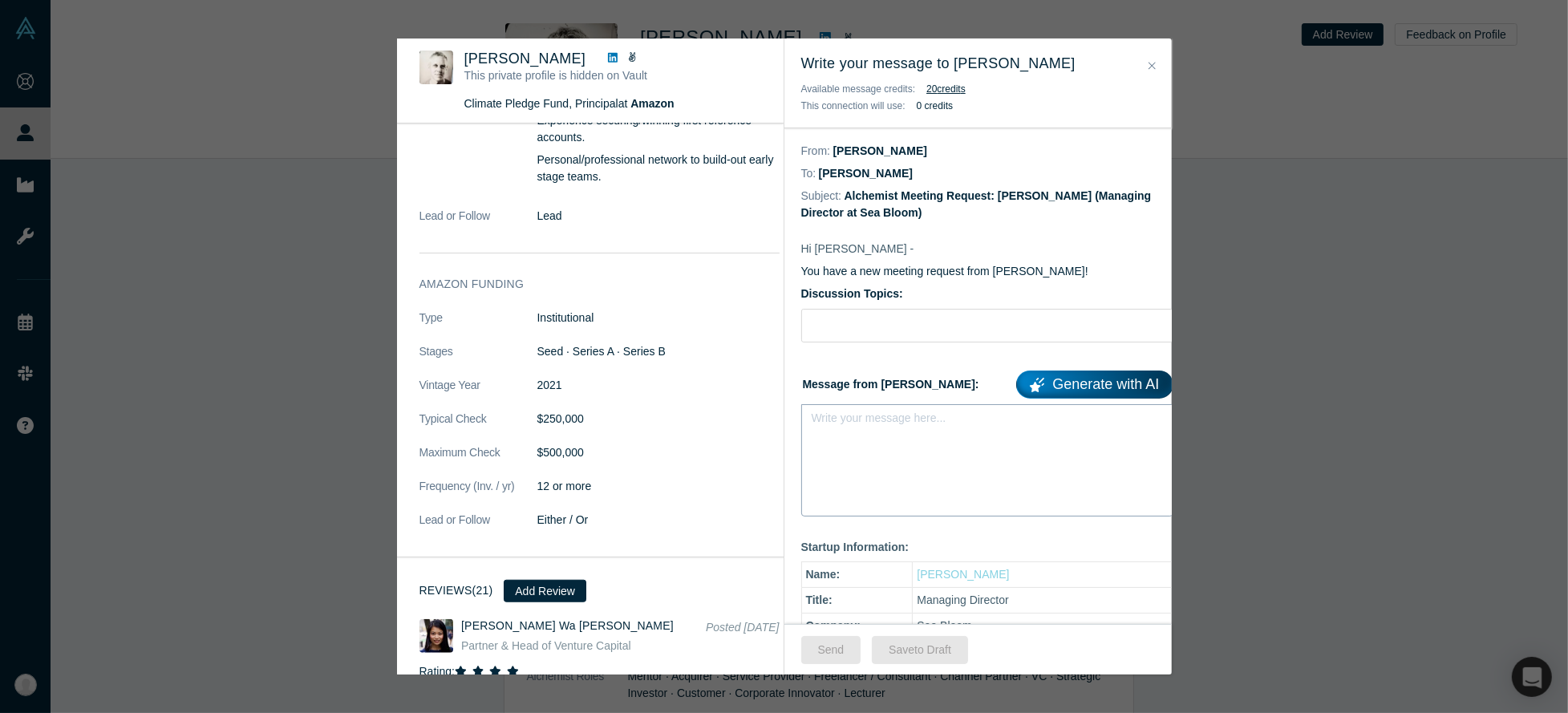
click at [883, 426] on div "rdw-editor" at bounding box center [988, 423] width 331 height 16
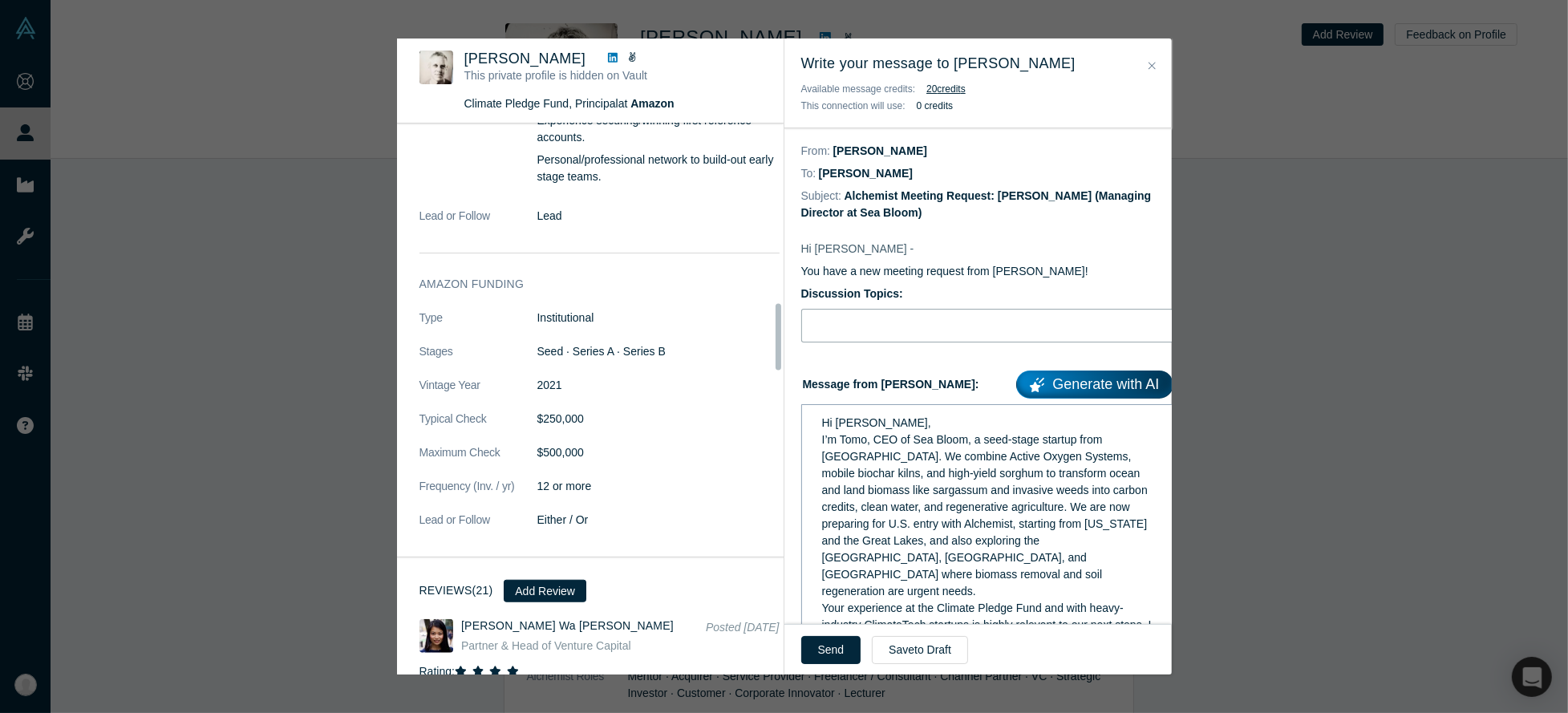
click at [855, 320] on input "Discussion Topics:" at bounding box center [988, 325] width 372 height 34
paste input "Fundraising strategy for ClimateTech at Seed–Series A (lead/follow dynamics, sy…"
paste input "(a)"
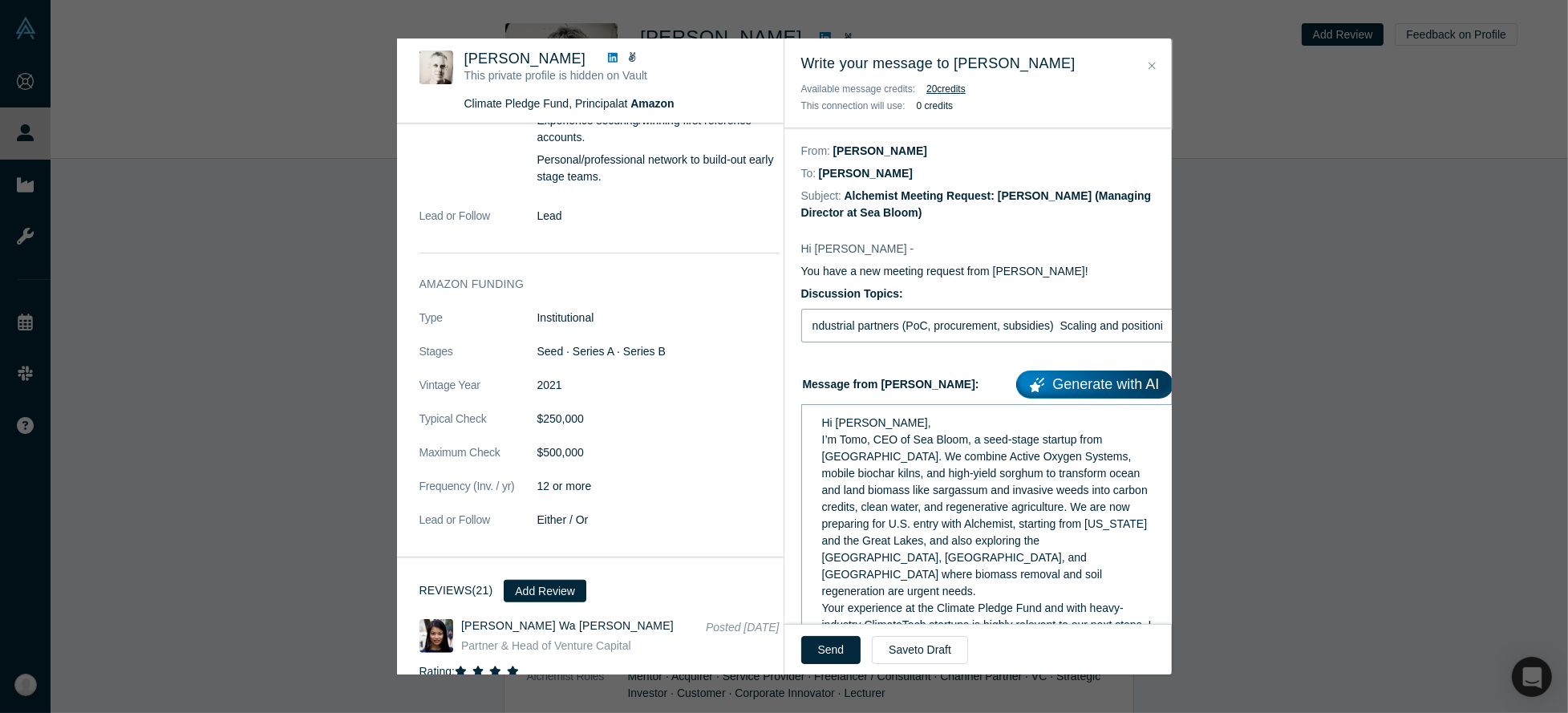
paste input "(a)"
type input "(a)Fundraising strategy for ClimateTech at Seed–Series A (lead/follow dynamics,…"
click at [826, 651] on button "Send" at bounding box center [831, 650] width 60 height 28
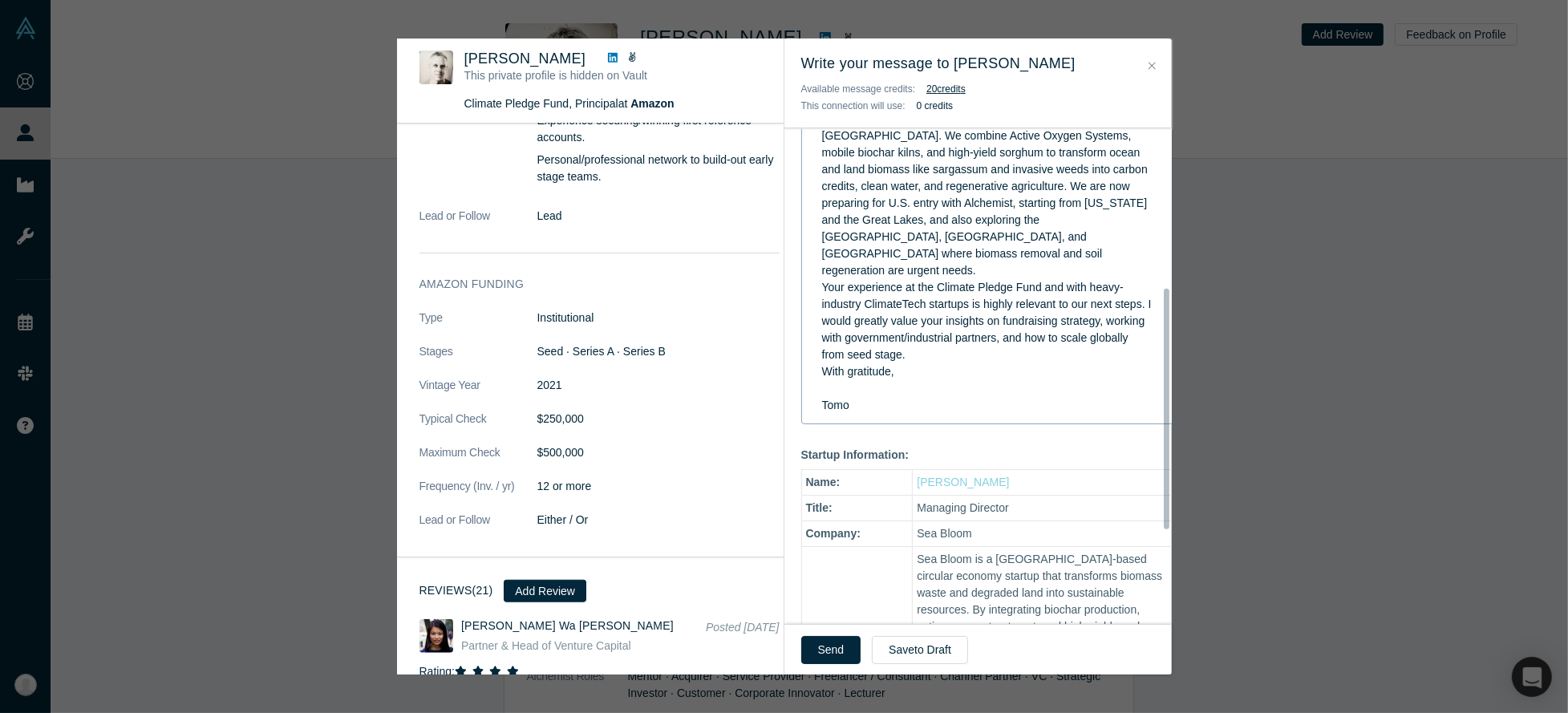
scroll to position [519, 0]
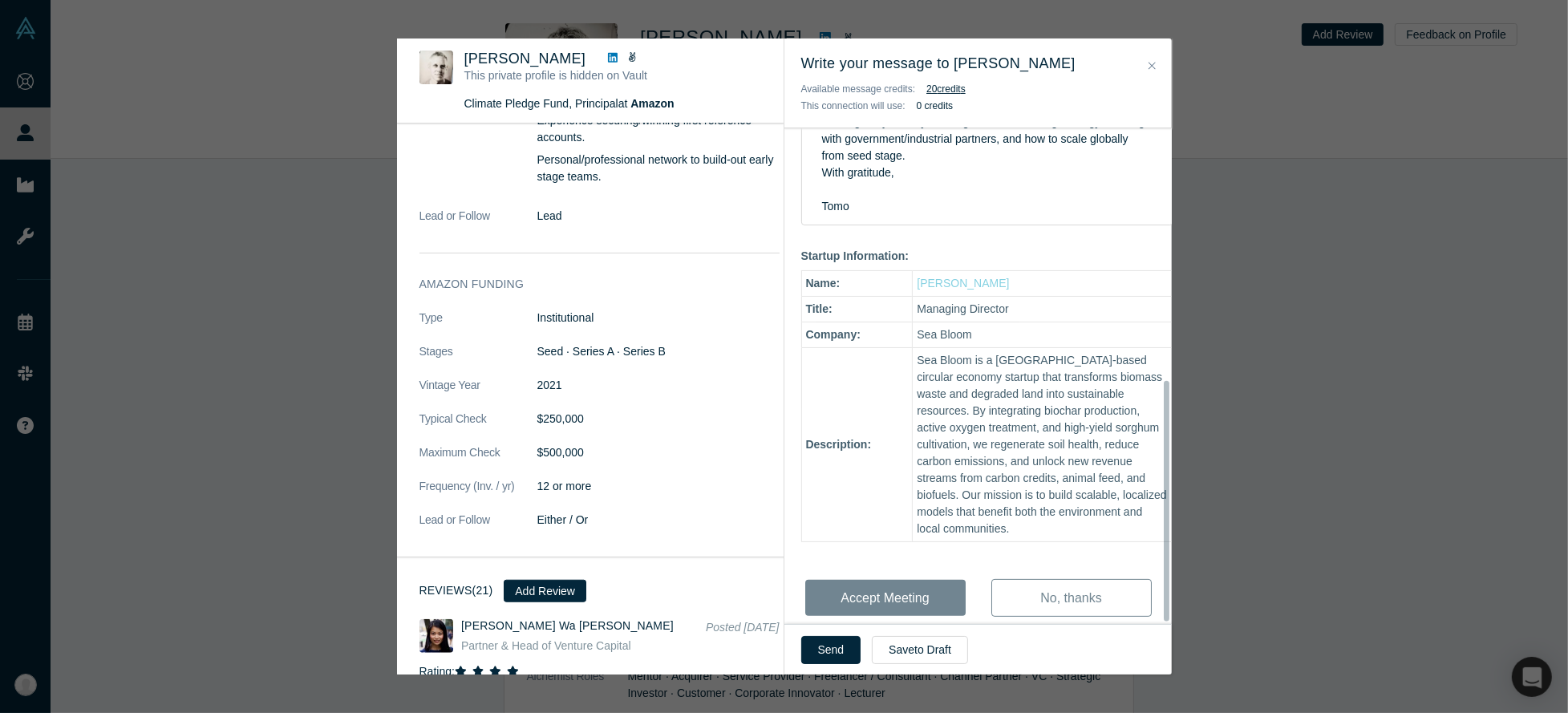
click at [933, 561] on div "Hi Nick - You have a new meeting request from Tomokazu Toyoumi! Discussion Topi…" at bounding box center [987, 182] width 406 height 956
click at [905, 591] on div "Hi Nick - You have a new meeting request from Tomokazu Toyoumi! Discussion Topi…" at bounding box center [987, 182] width 406 height 956
click at [907, 573] on div "Hi Nick - You have a new meeting request from Tomokazu Toyoumi! Discussion Topi…" at bounding box center [987, 182] width 406 height 956
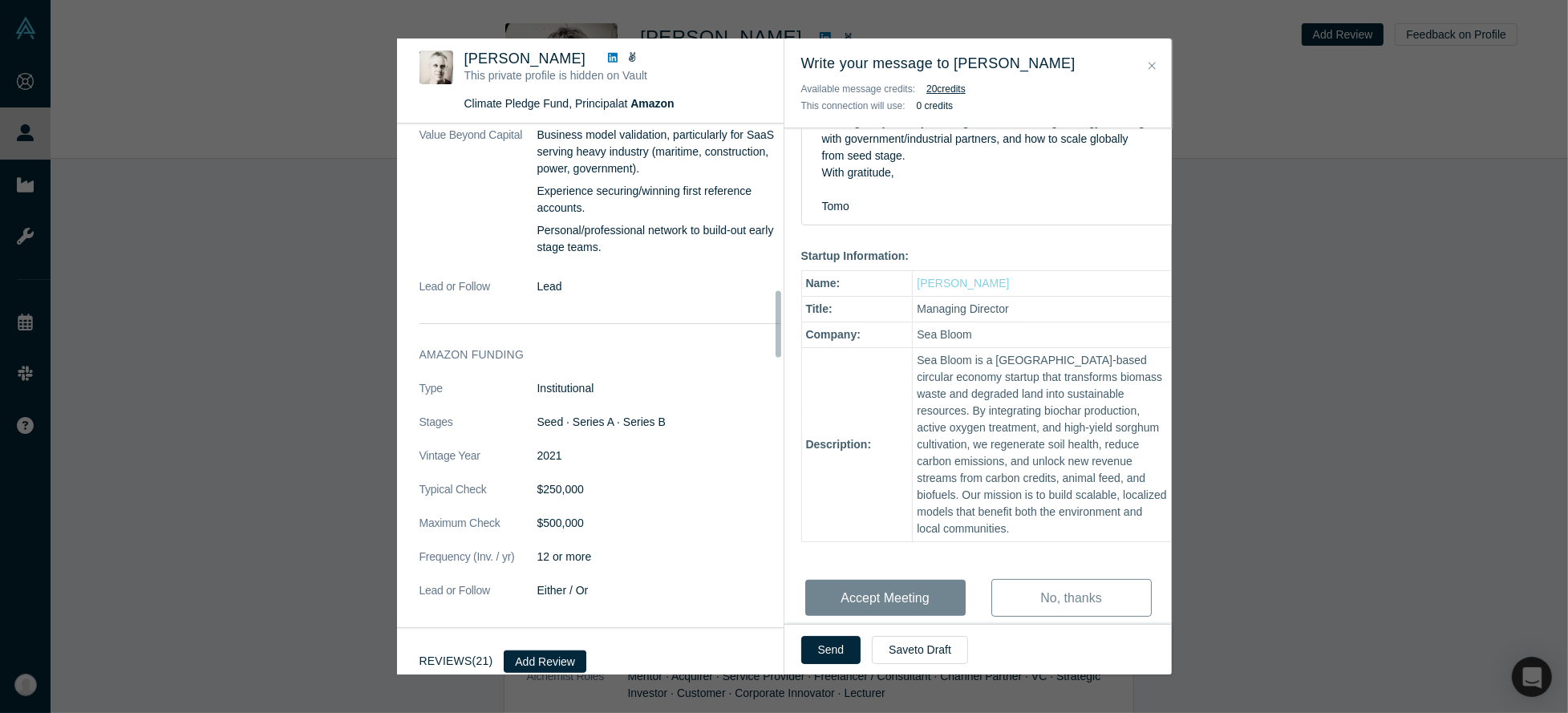
scroll to position [1390, 0]
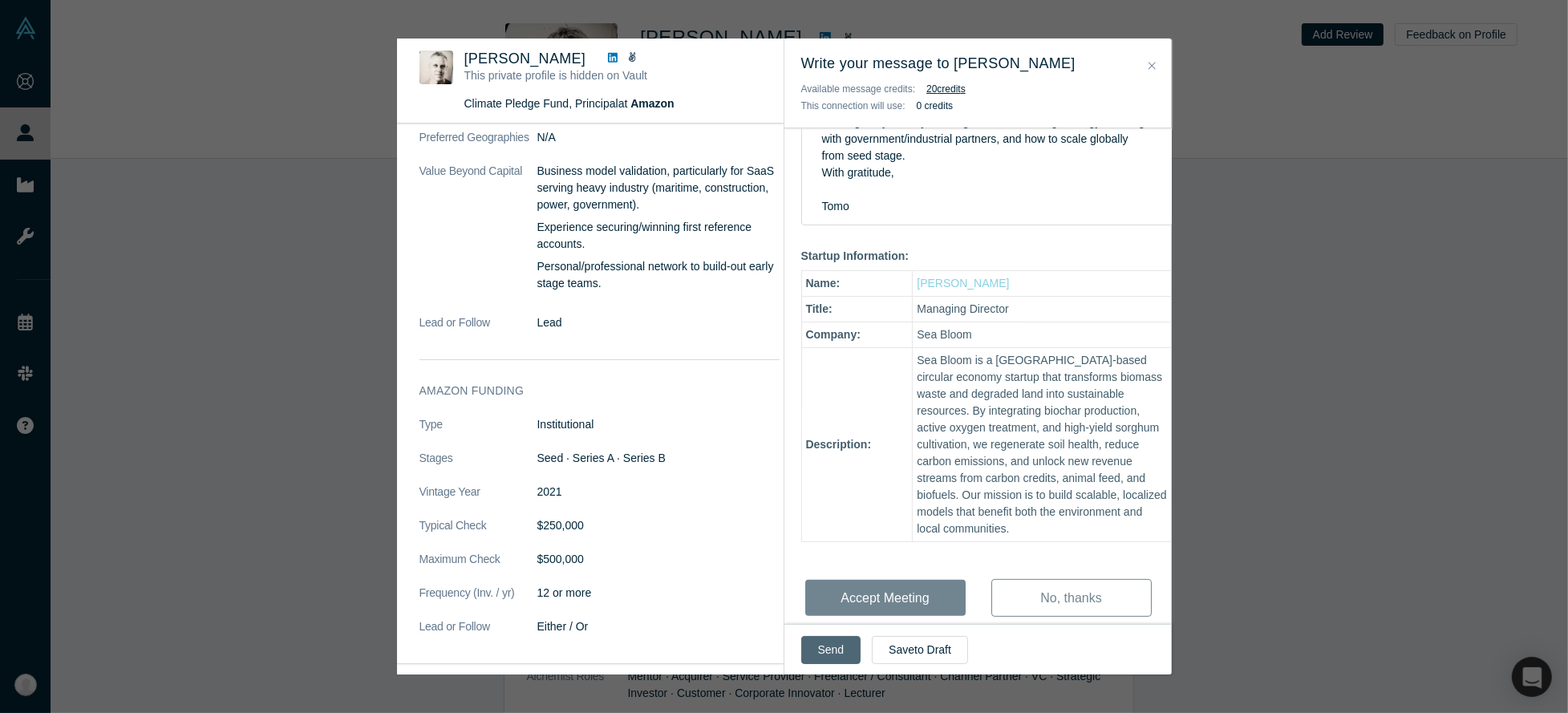
click at [844, 646] on button "Send" at bounding box center [831, 650] width 60 height 28
